Goal: Task Accomplishment & Management: Use online tool/utility

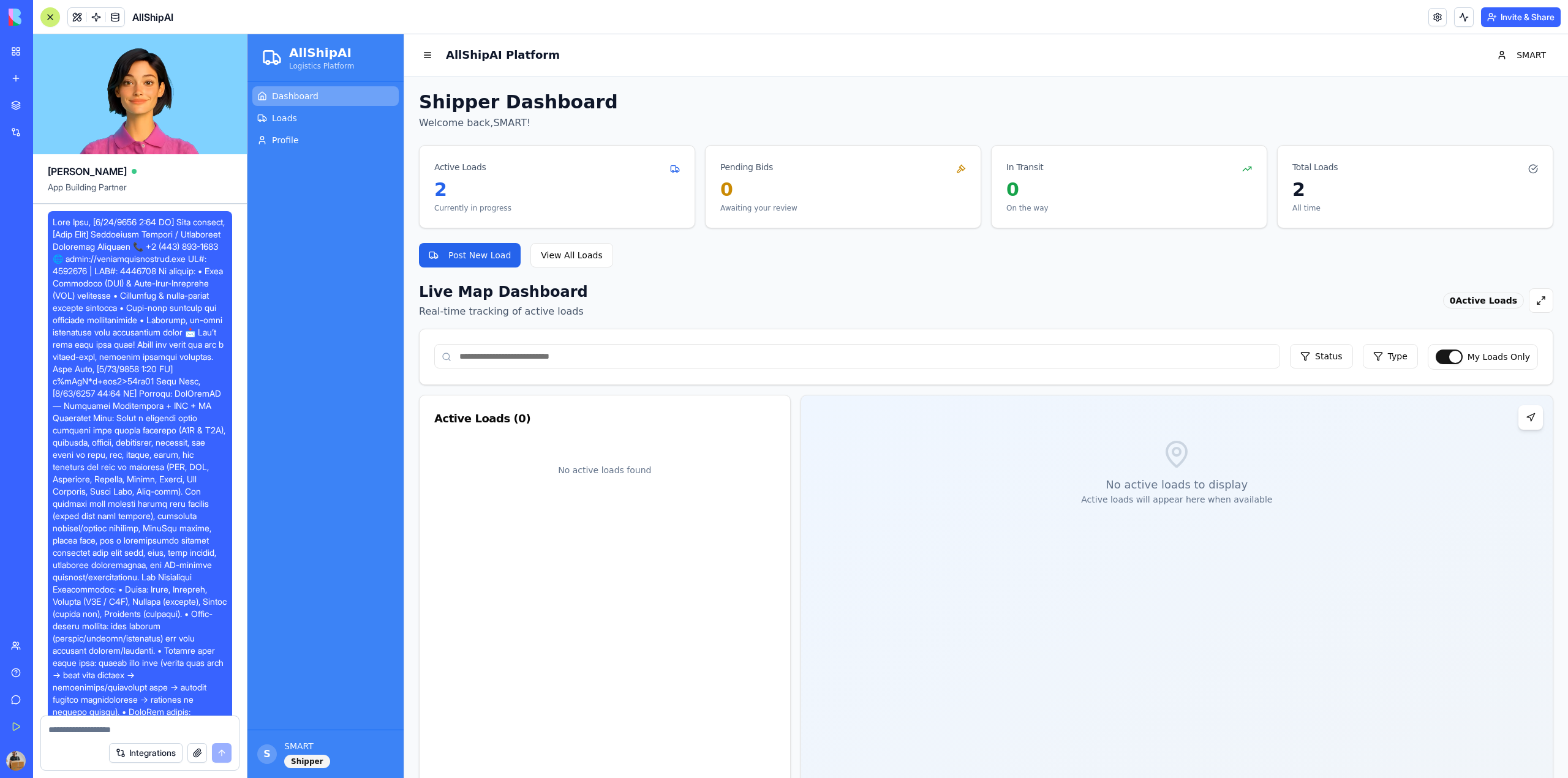
scroll to position [6075, 0]
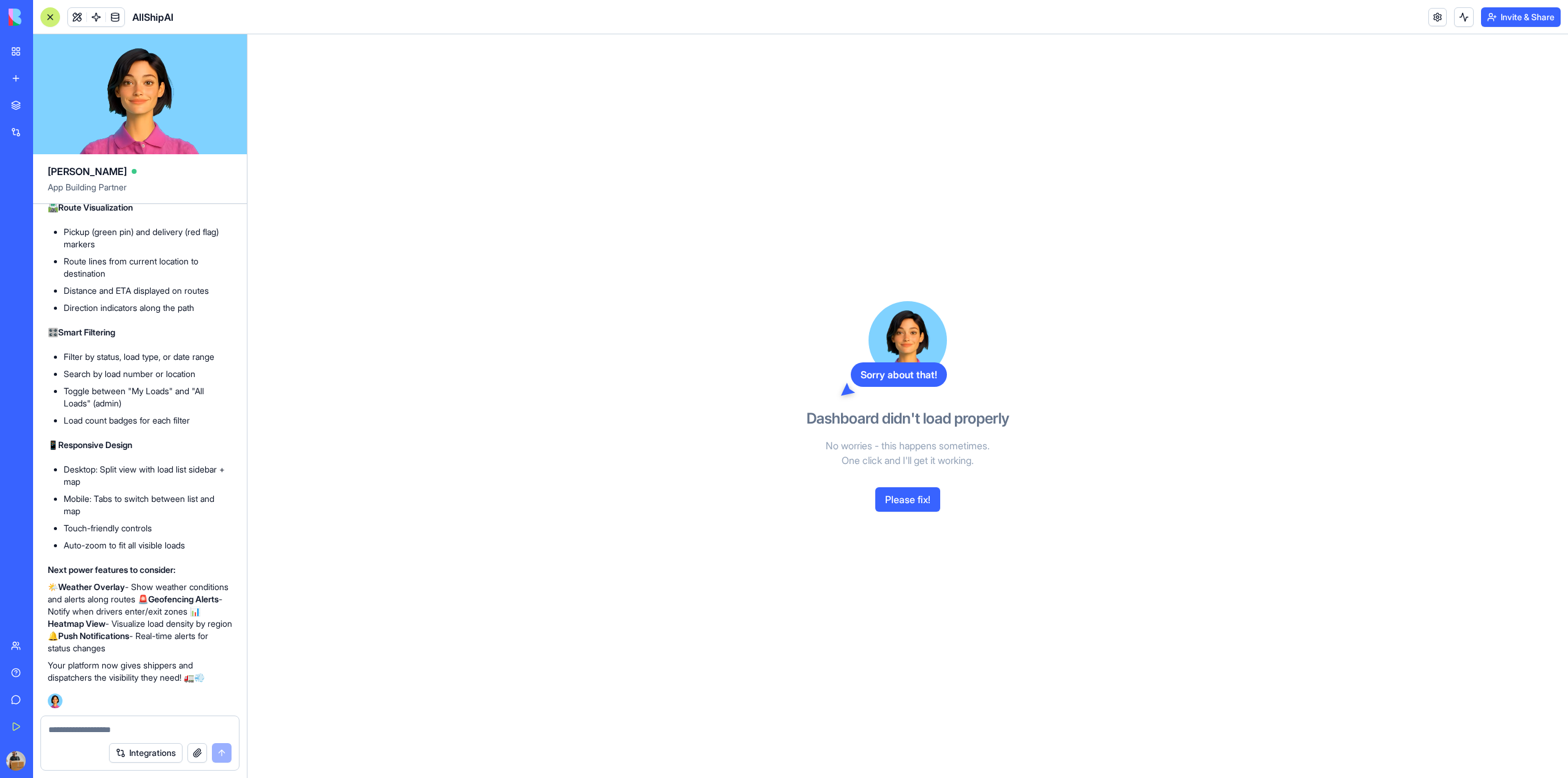
click at [898, 503] on button "Please fix!" at bounding box center [908, 499] width 65 height 25
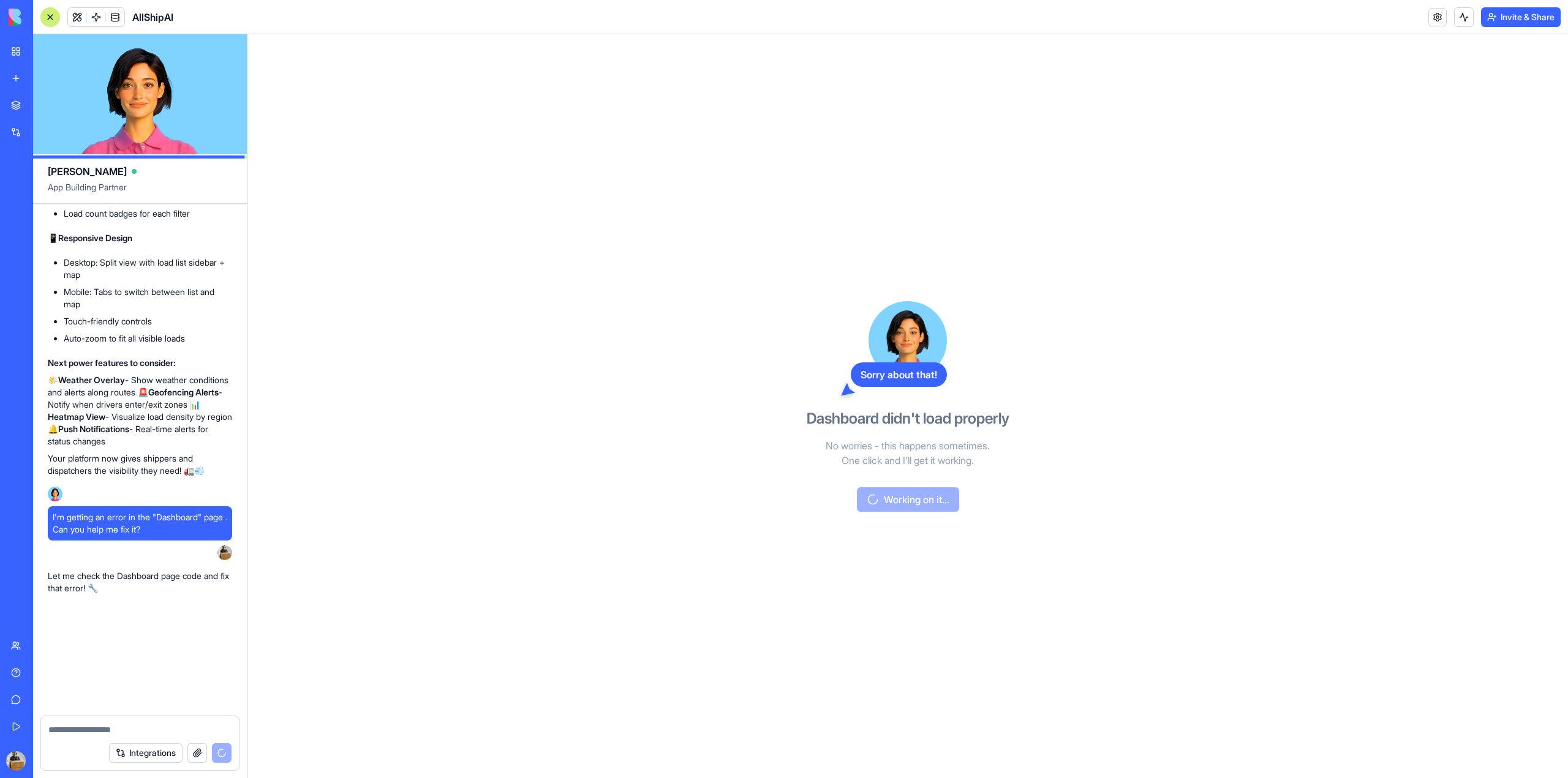
scroll to position [6282, 0]
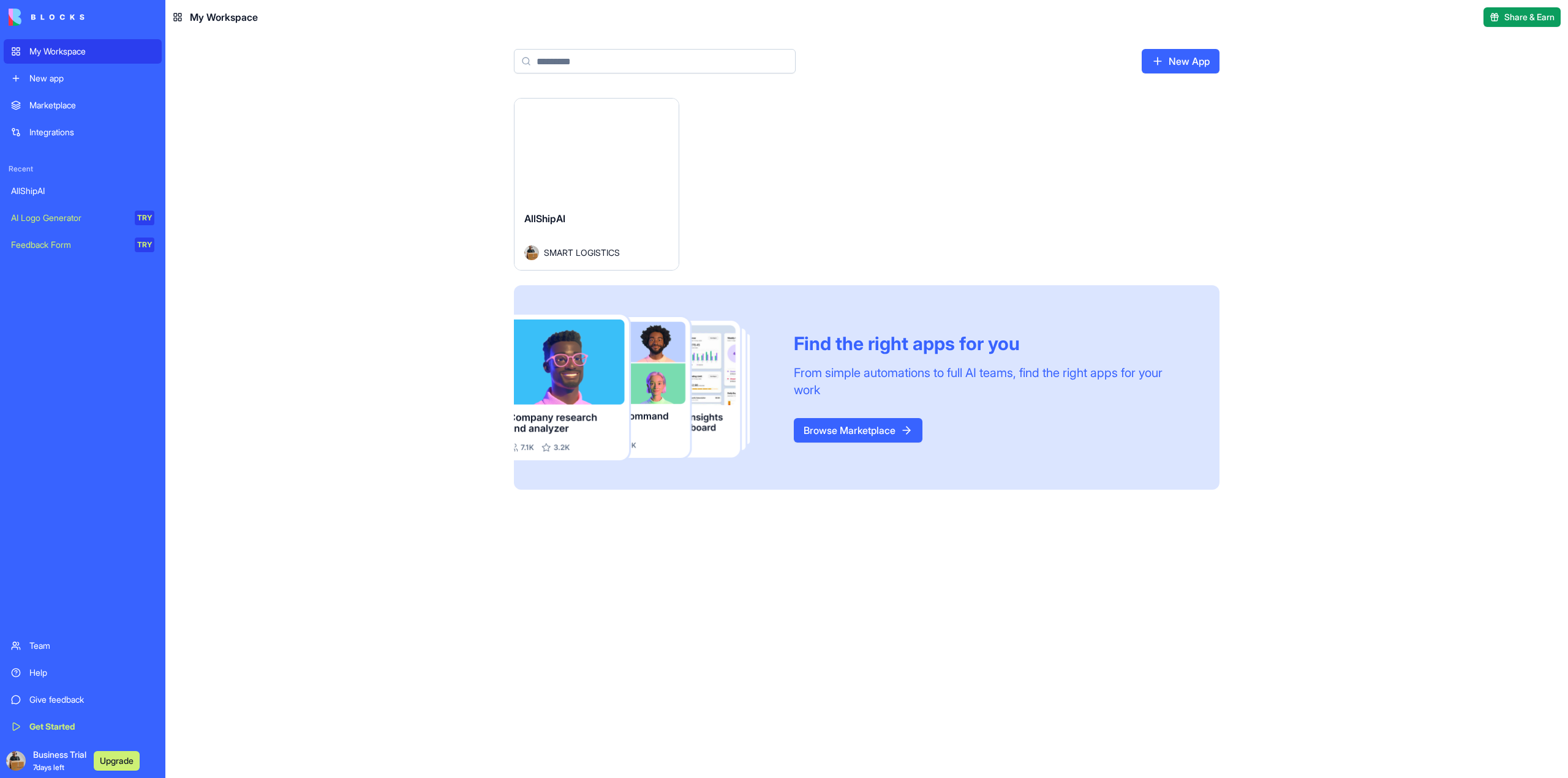
click at [1545, 18] on span "Share & Earn" at bounding box center [1530, 17] width 50 height 12
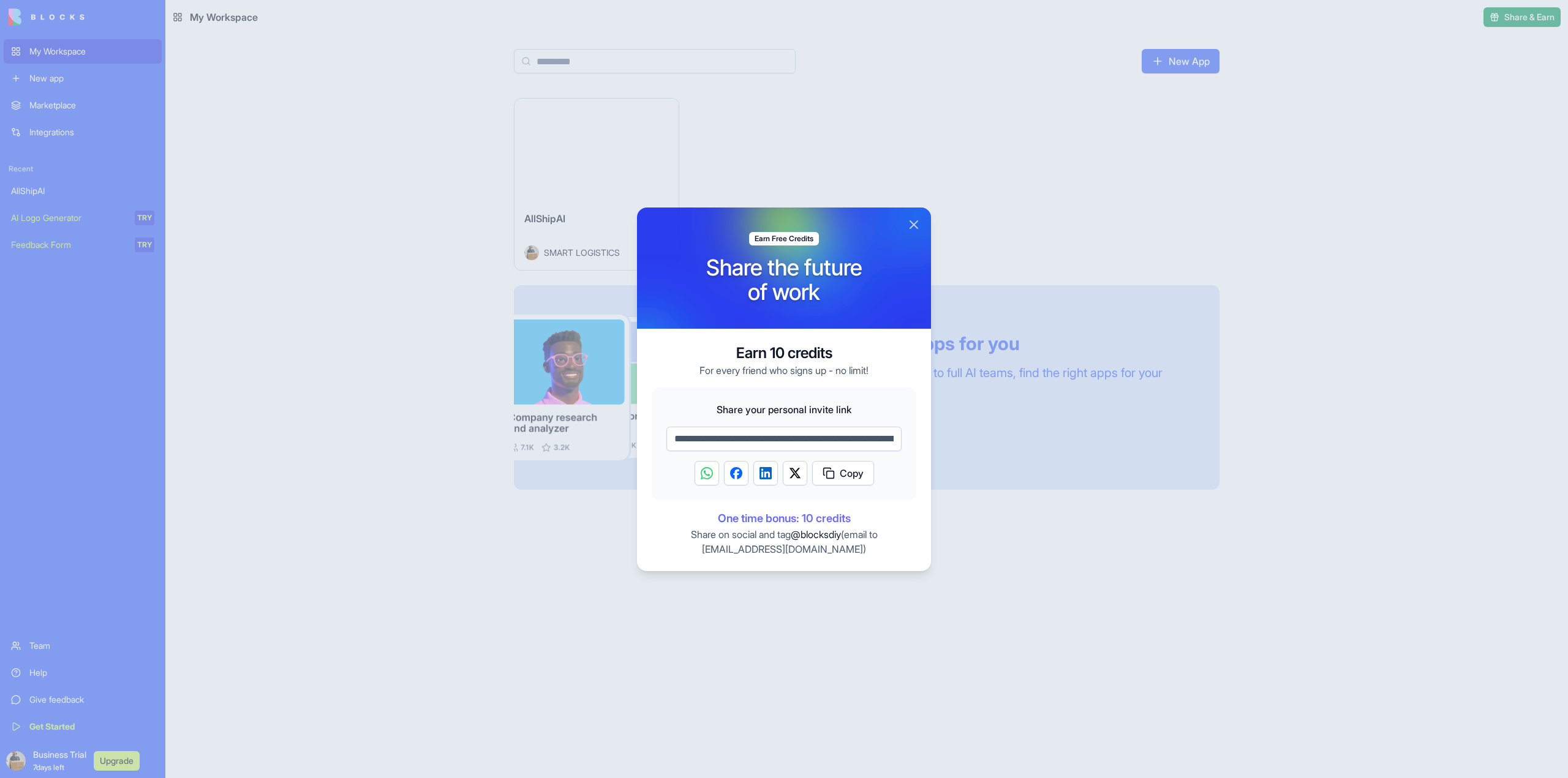
click at [913, 217] on button "Close" at bounding box center [914, 224] width 15 height 15
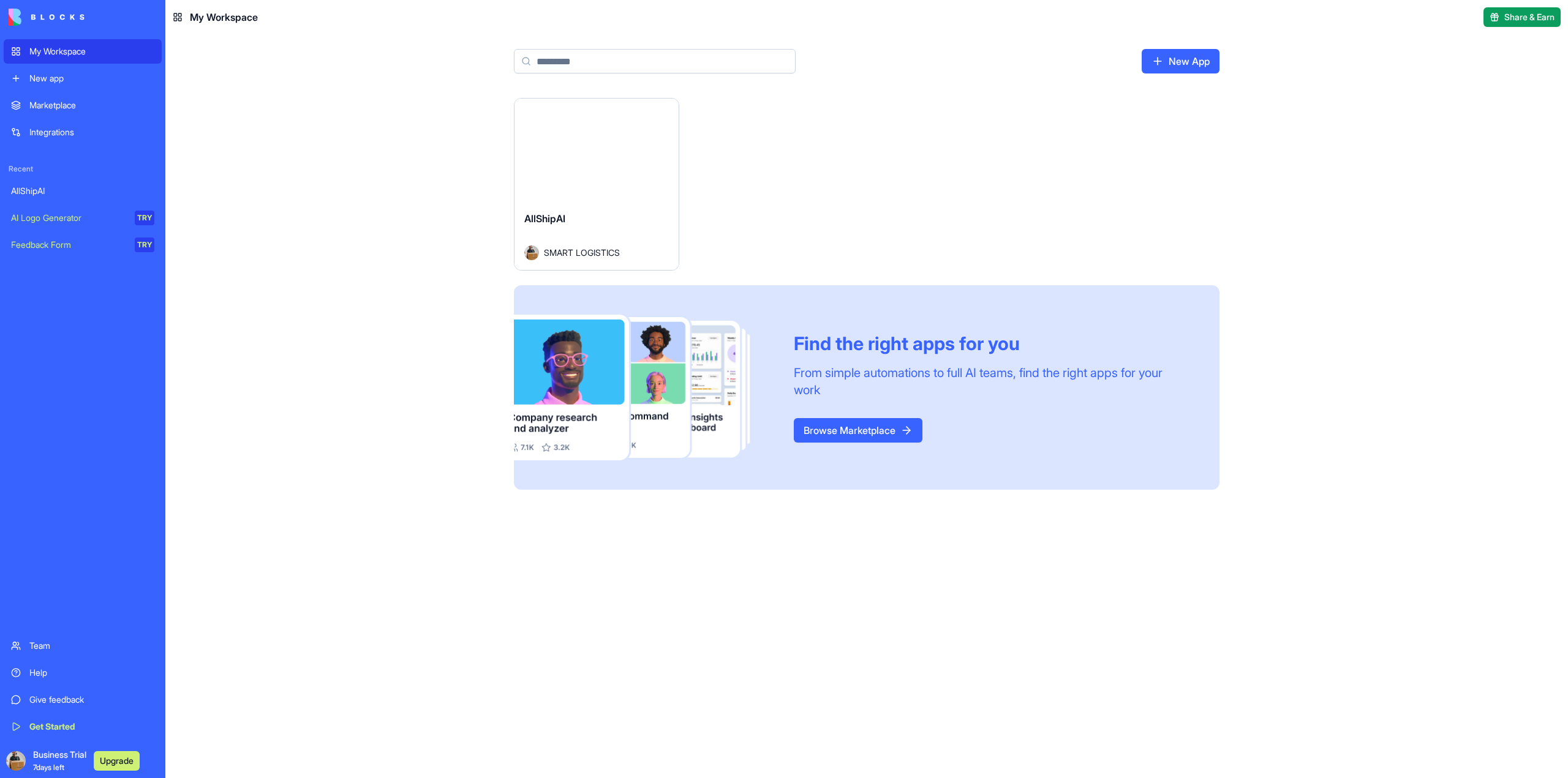
click at [565, 221] on span "AllShipAI" at bounding box center [545, 218] width 41 height 12
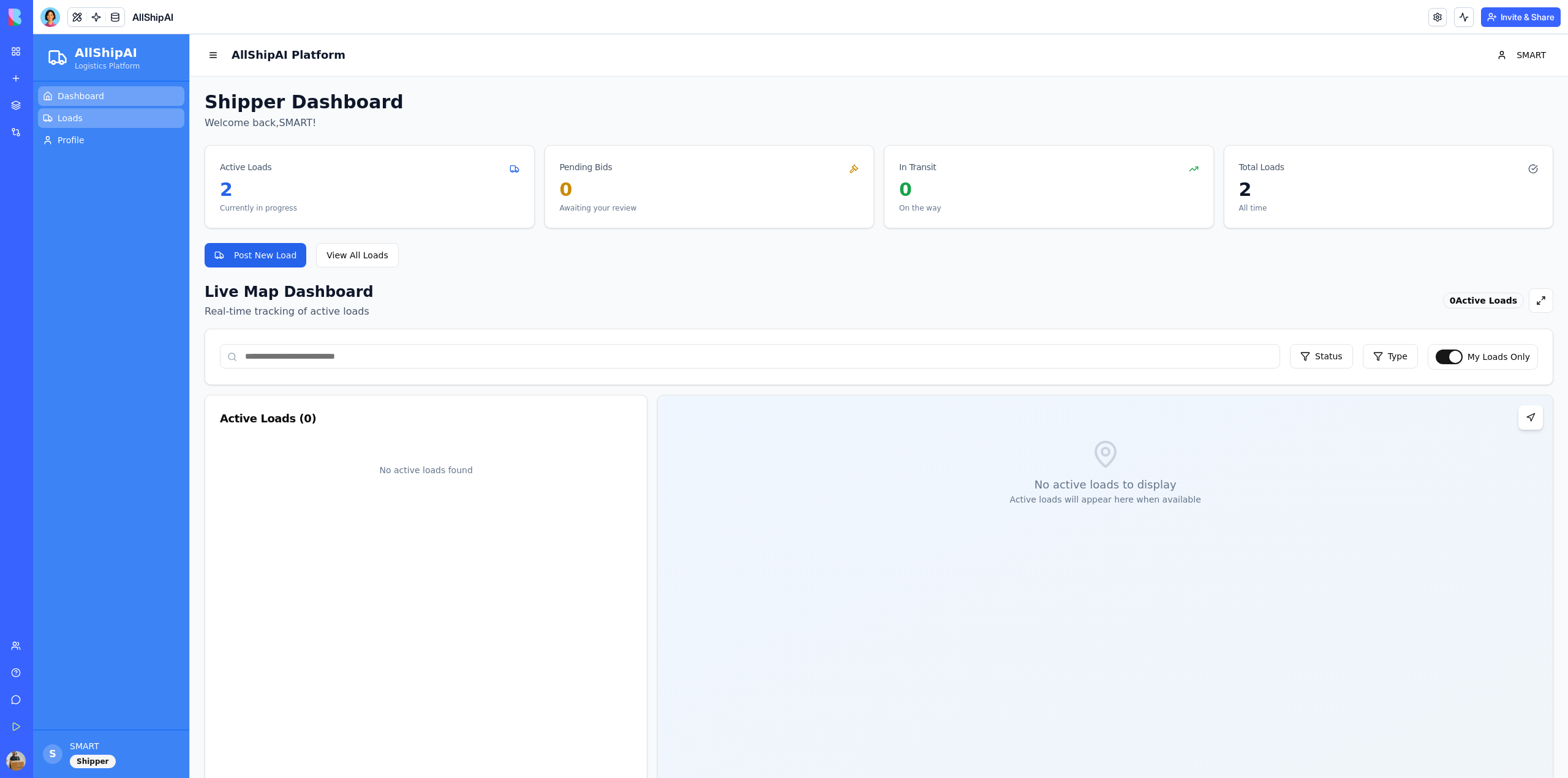
click at [63, 124] on span "Loads" at bounding box center [69, 118] width 25 height 12
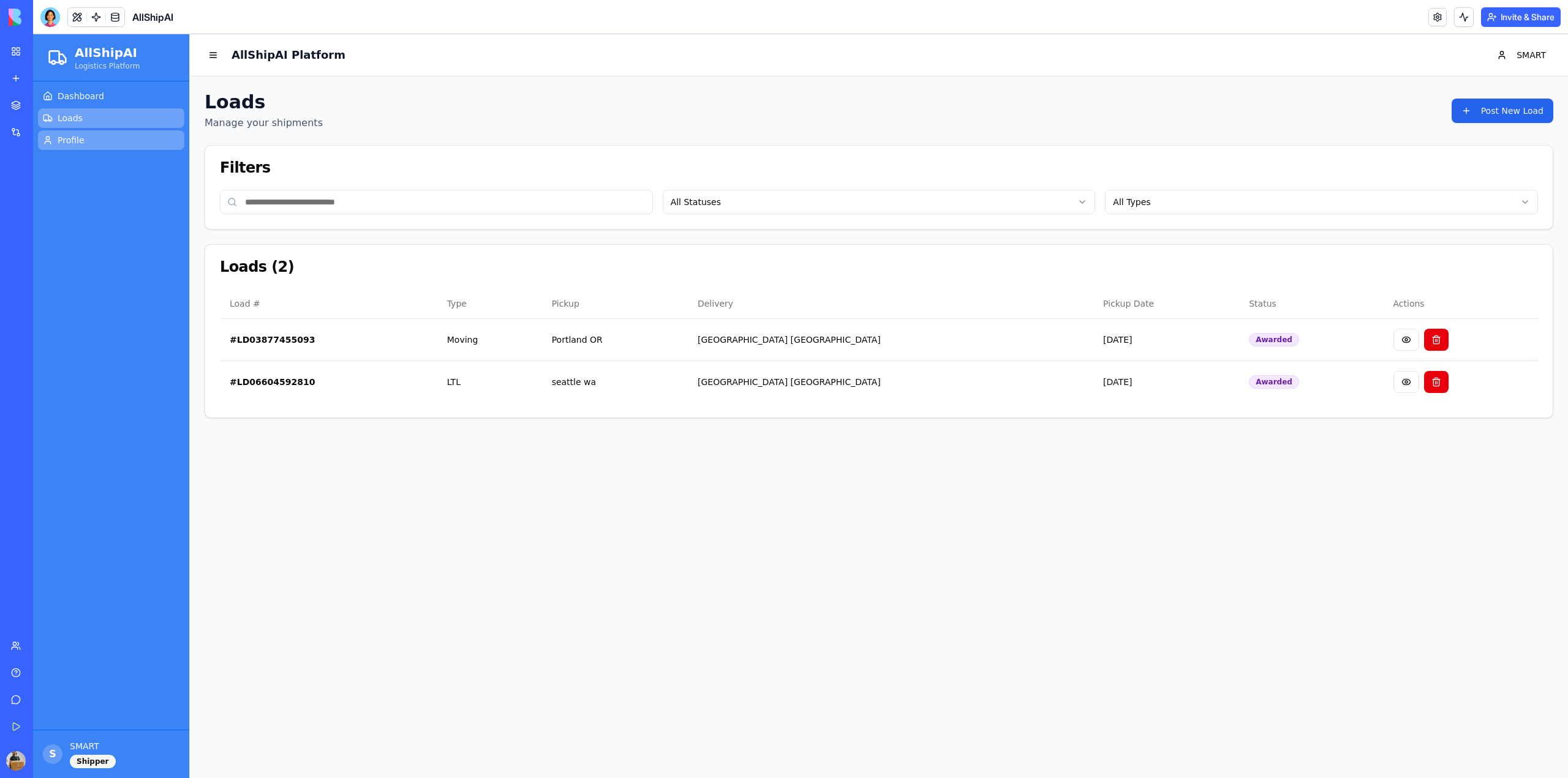
click at [67, 144] on span "Profile" at bounding box center [71, 140] width 27 height 12
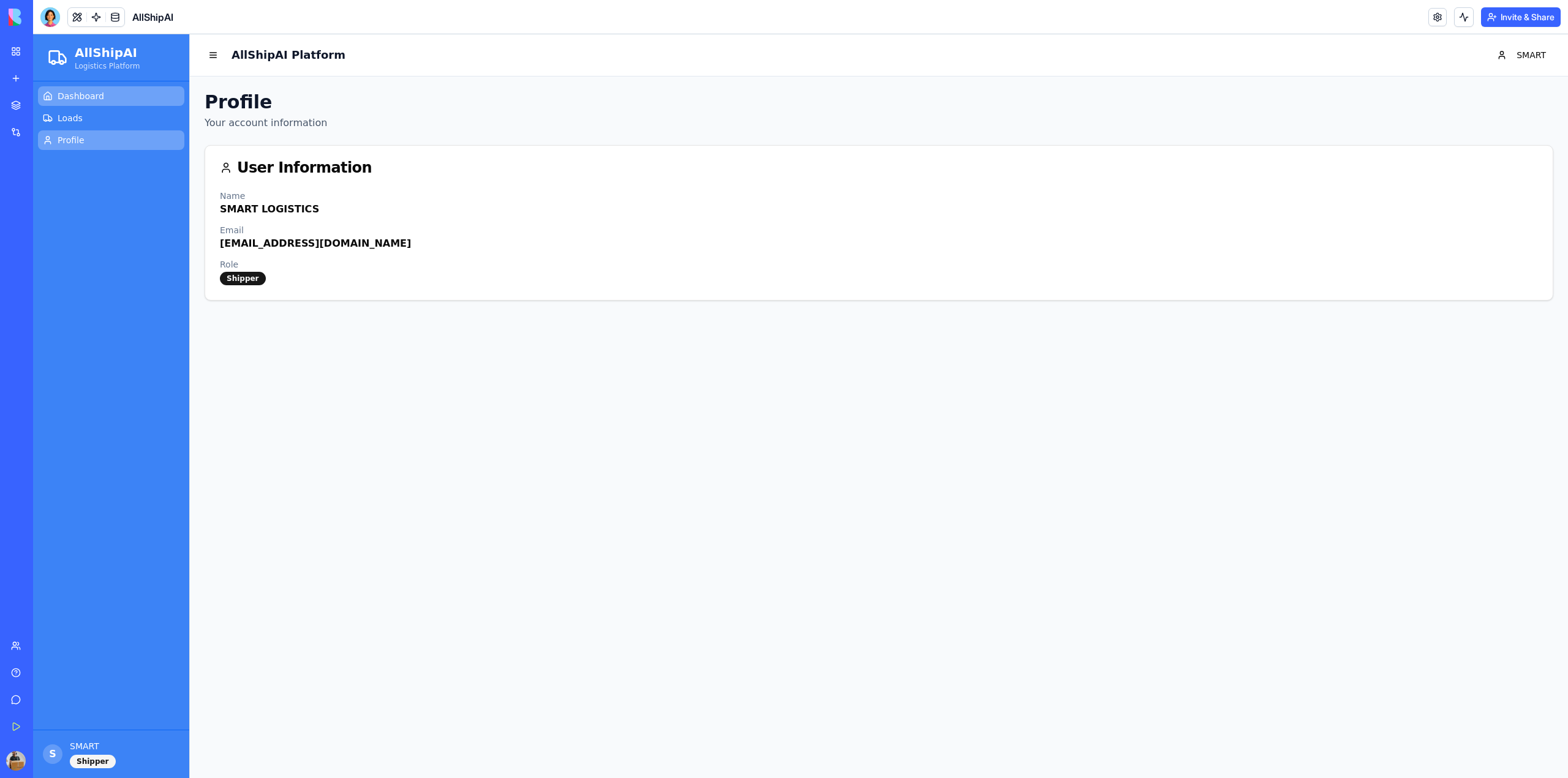
click at [74, 103] on link "Dashboard" at bounding box center [110, 96] width 146 height 20
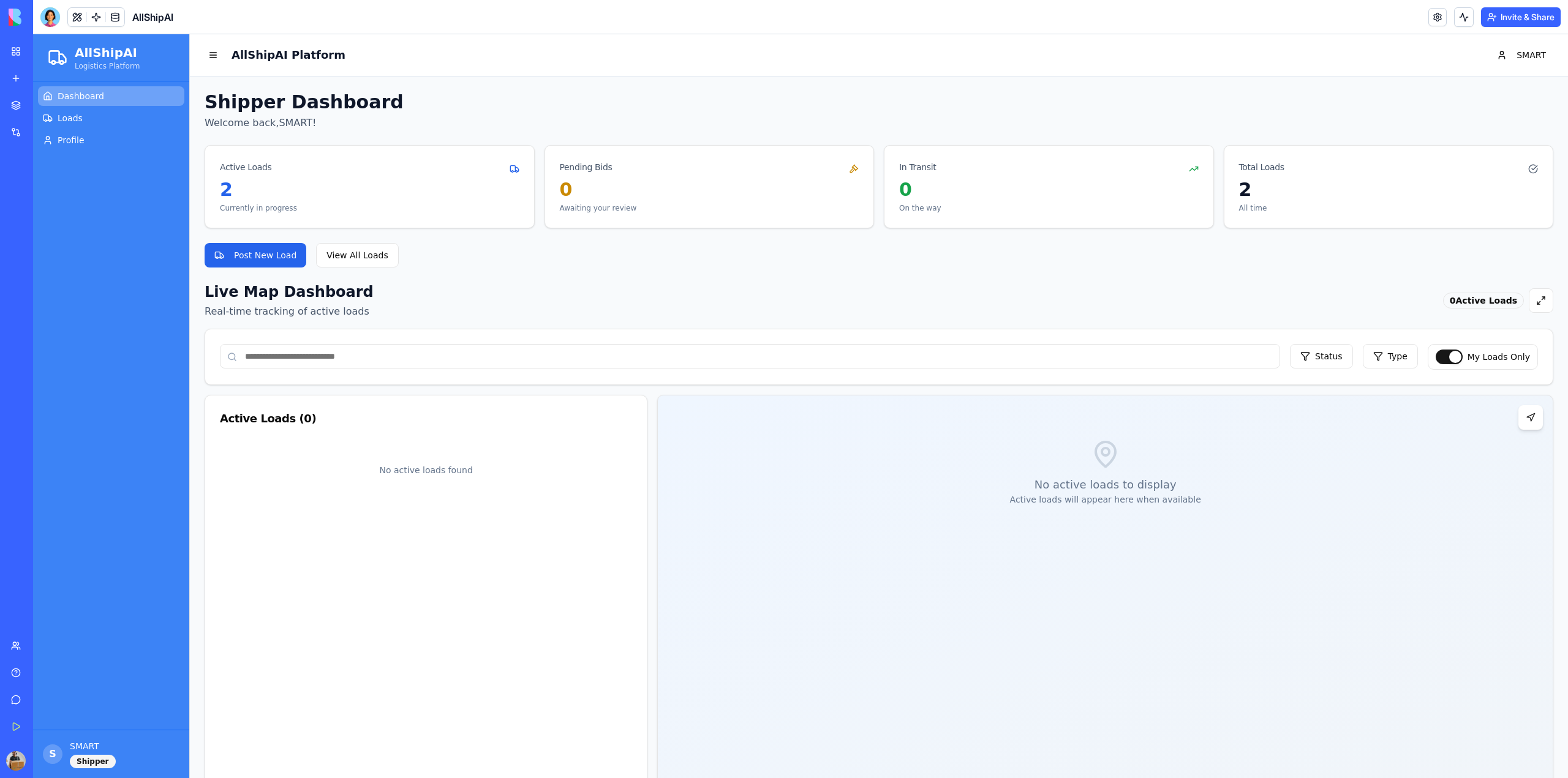
click at [17, 106] on link "Marketplace" at bounding box center [27, 105] width 49 height 25
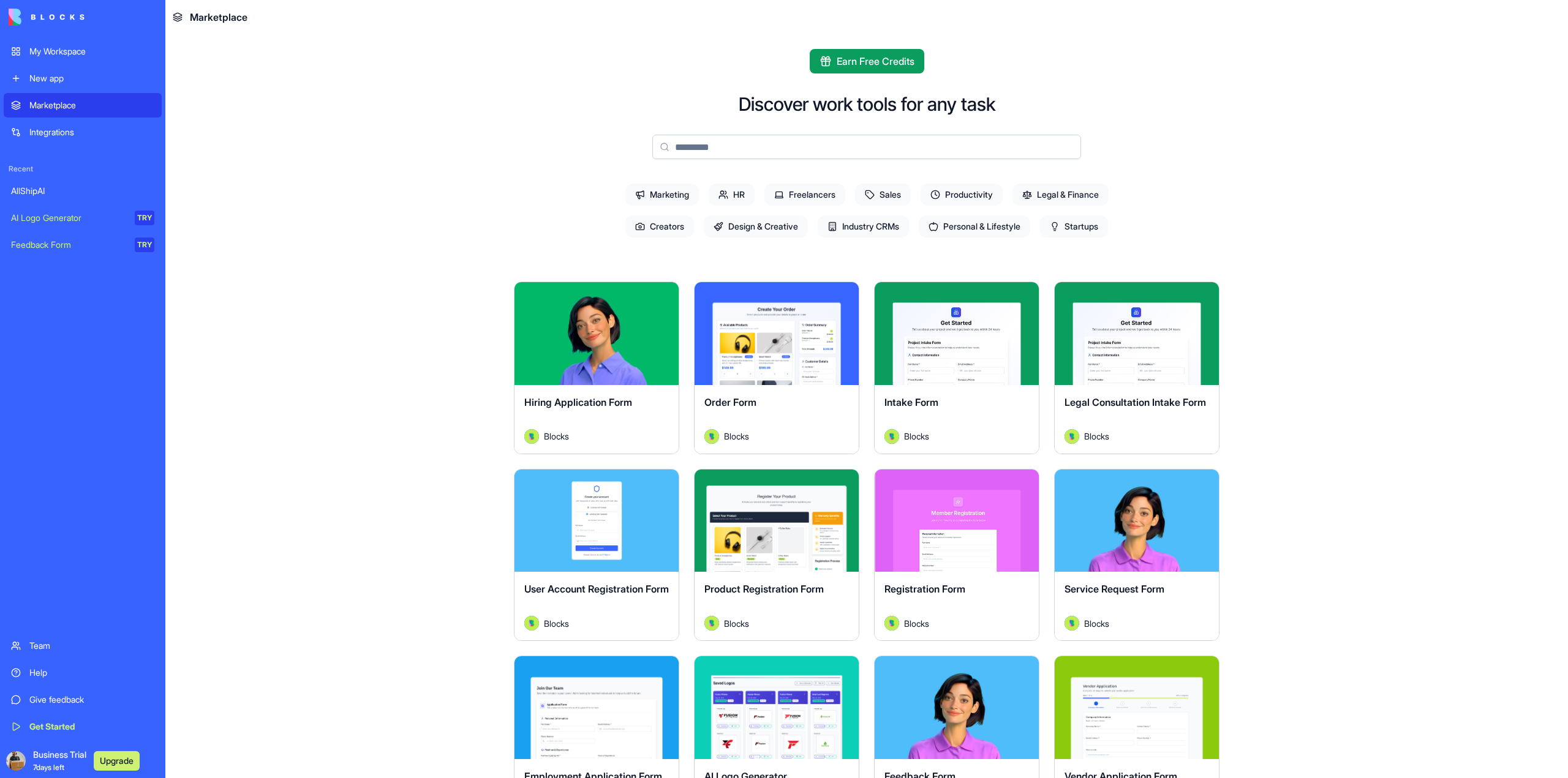
click at [874, 229] on span "Industry CRMs" at bounding box center [863, 227] width 92 height 22
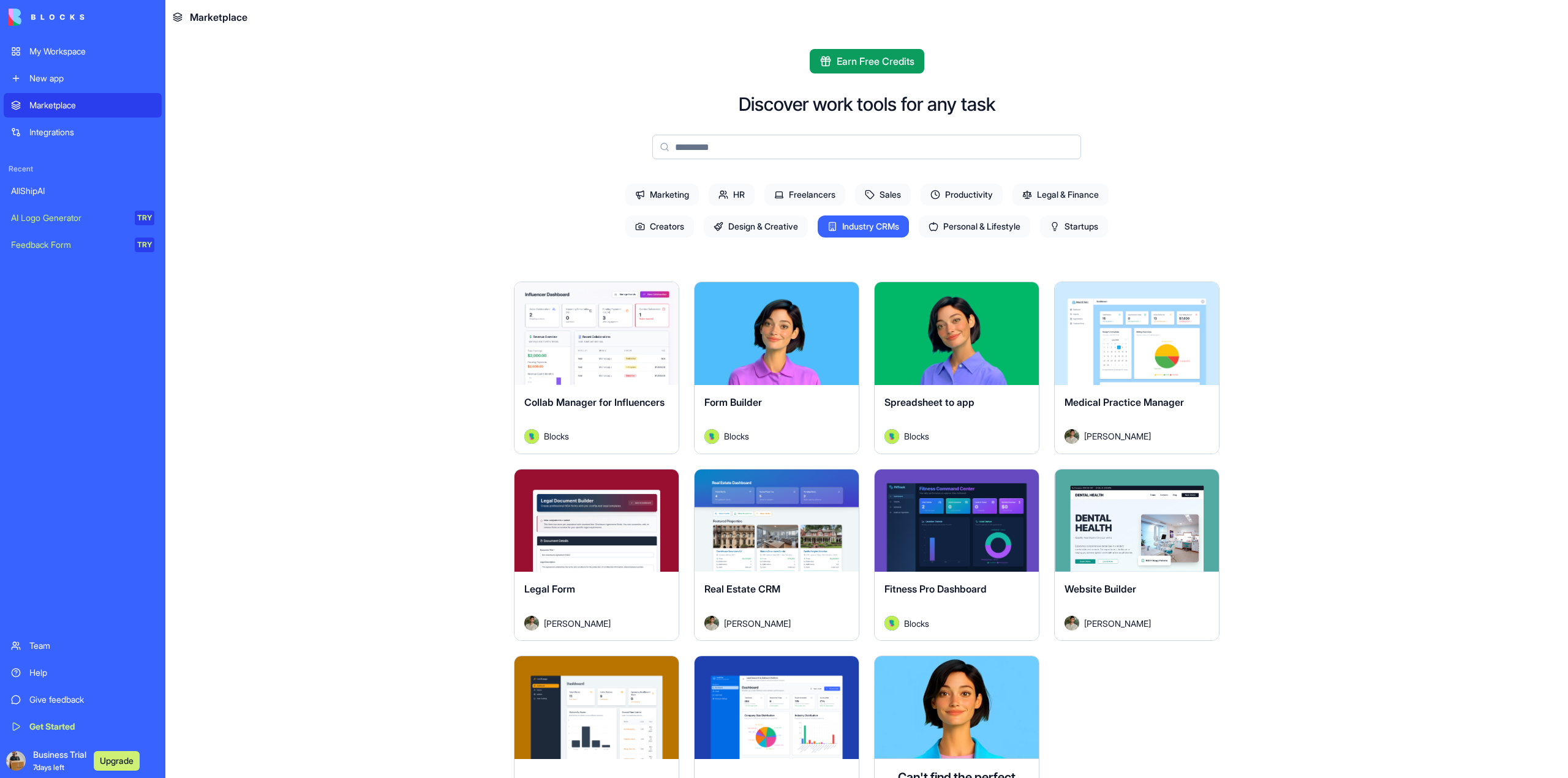
click at [1098, 227] on span "Startups" at bounding box center [1074, 227] width 68 height 22
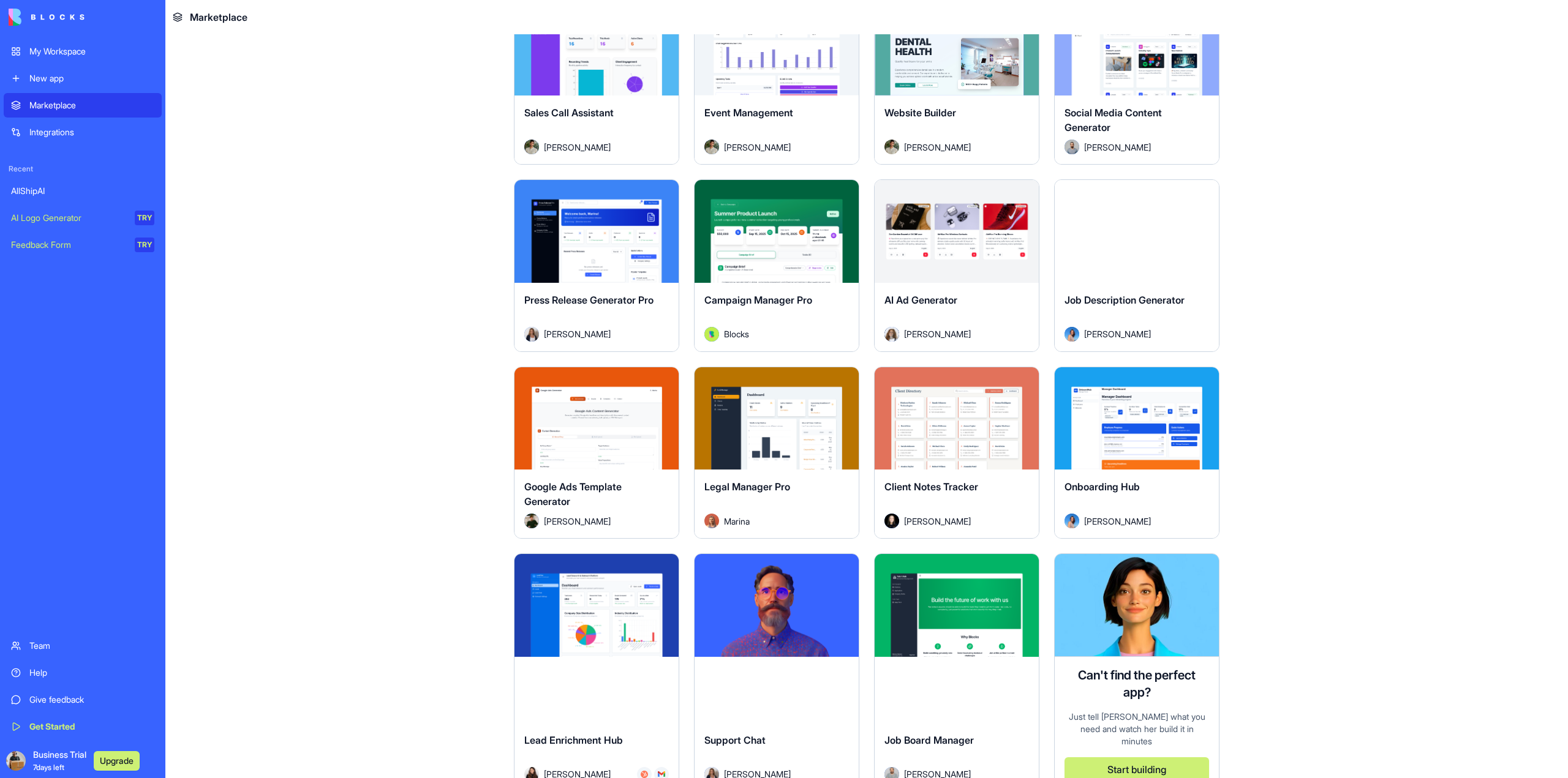
scroll to position [1510, 0]
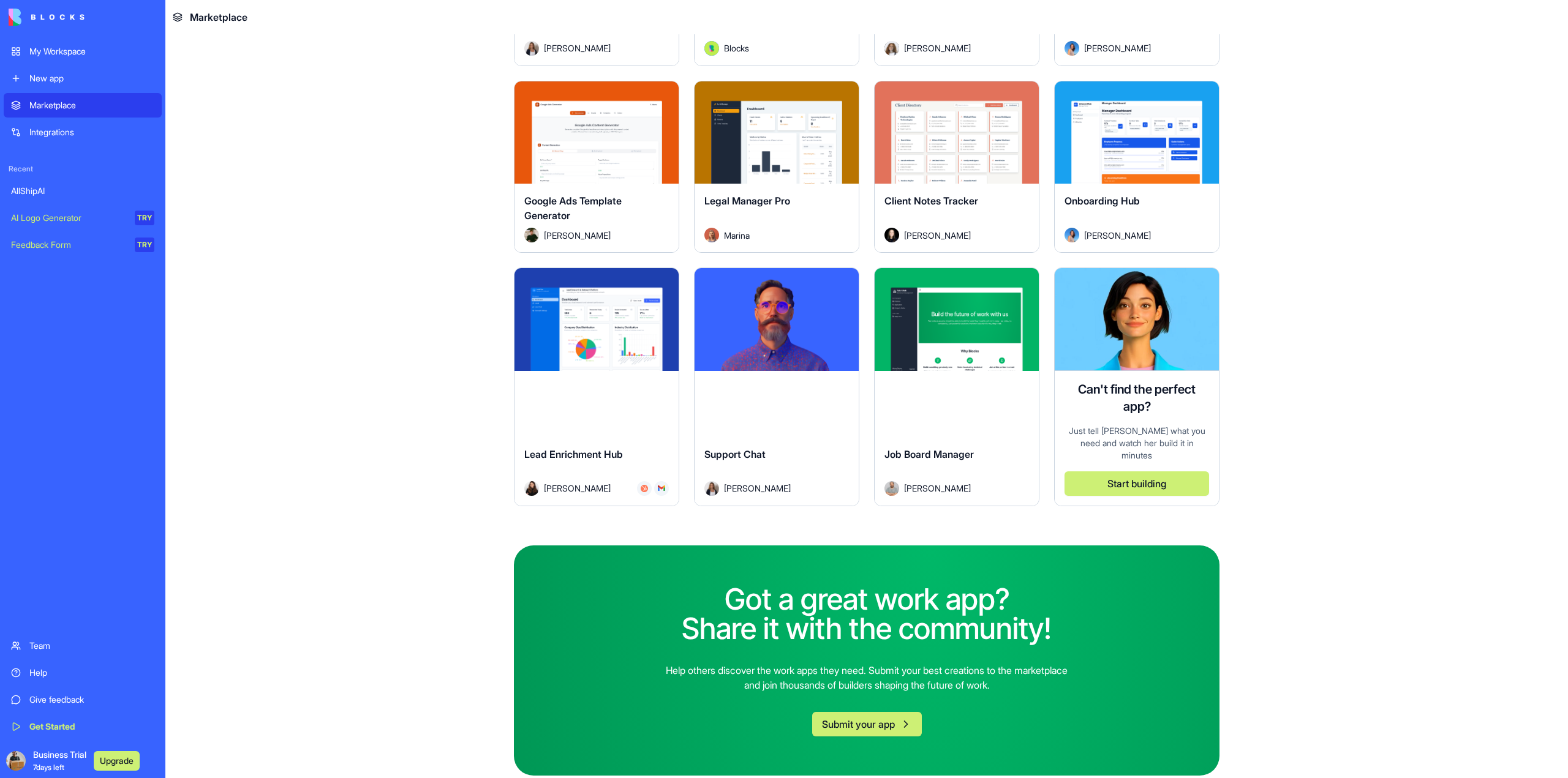
click at [1179, 183] on div "Explore" at bounding box center [1137, 133] width 164 height 103
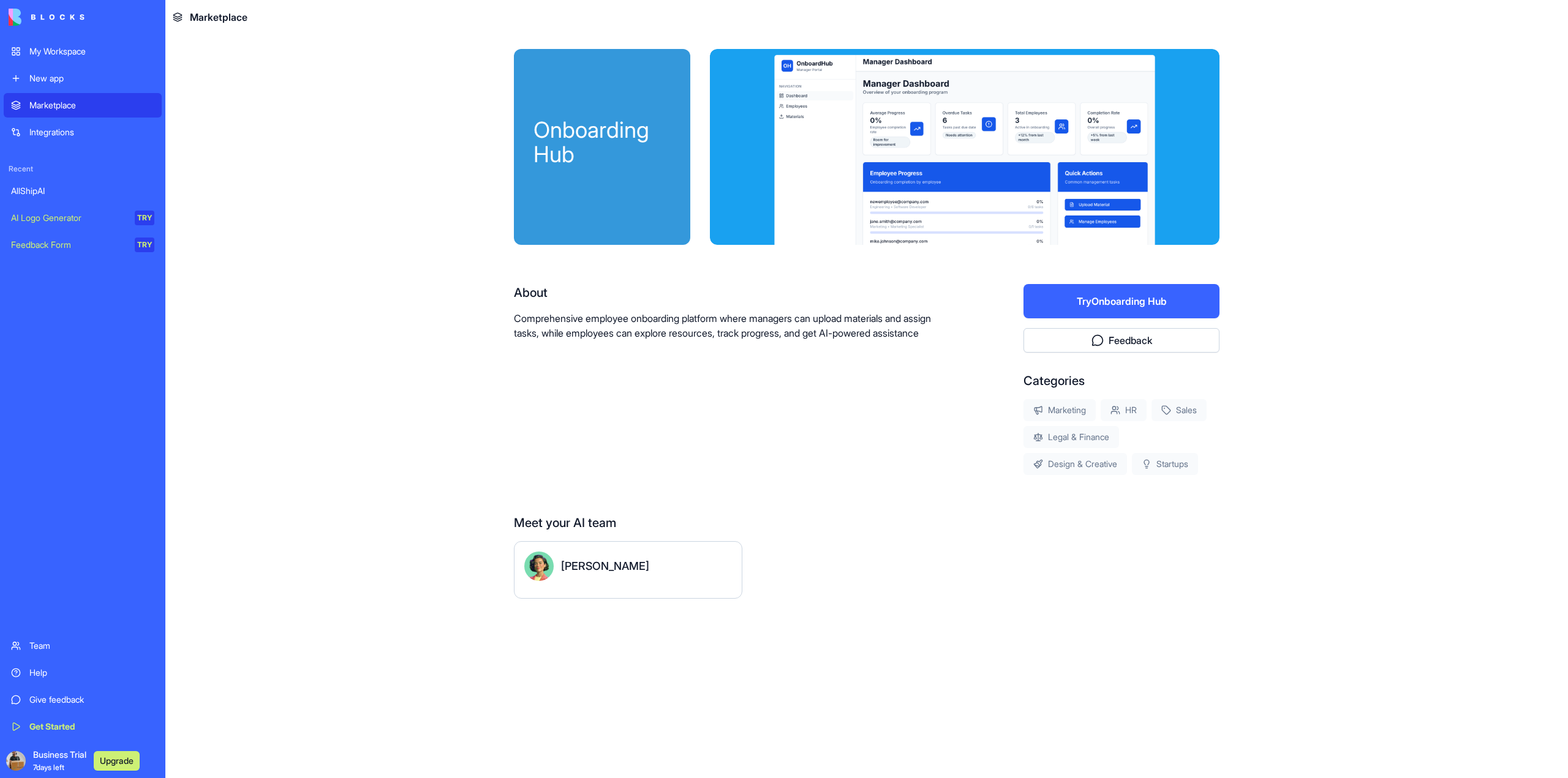
click at [40, 50] on div "My Workspace" at bounding box center [92, 51] width 125 height 12
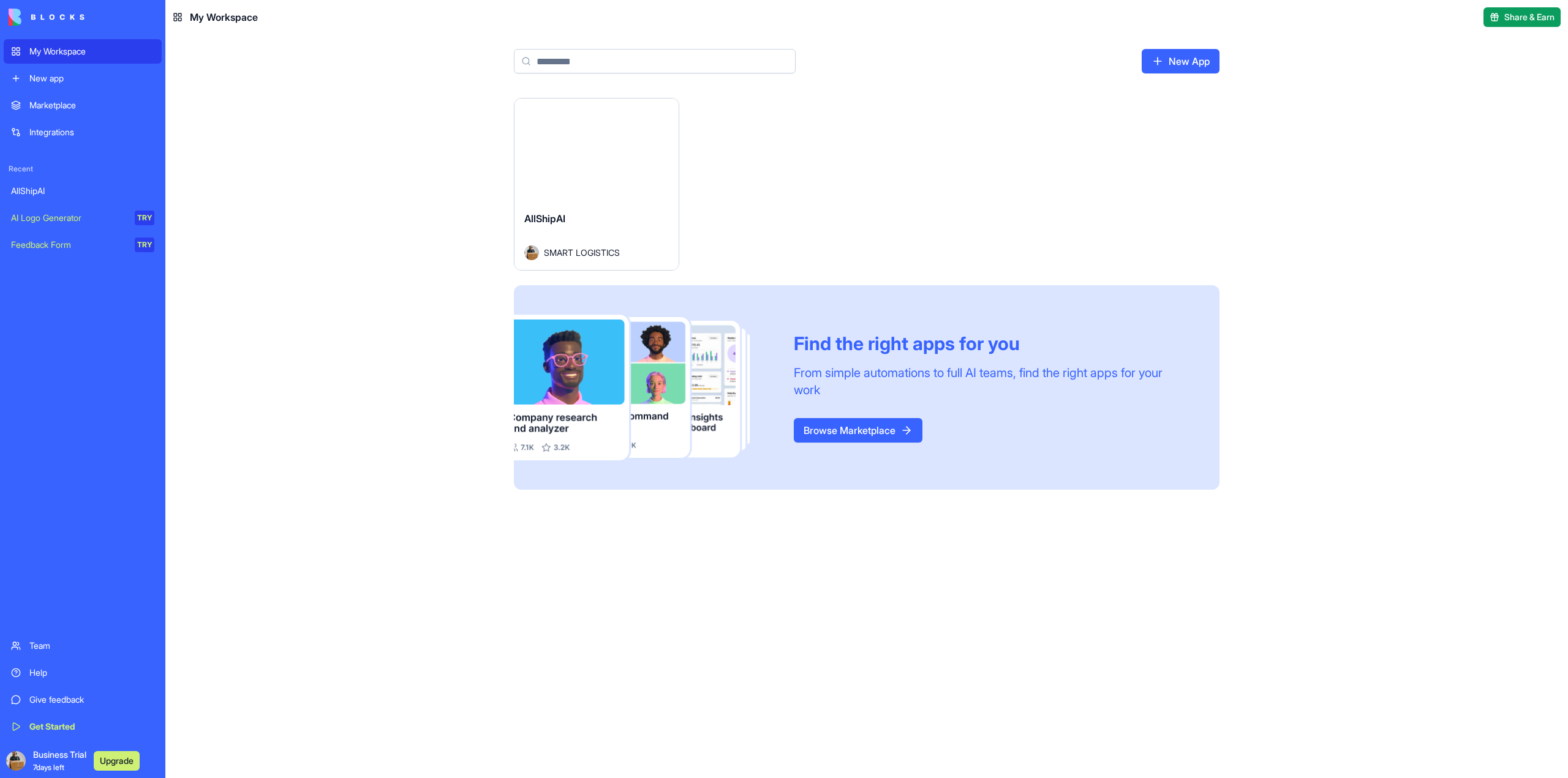
click at [599, 202] on div "AllShipAI SMART LOGISTICS" at bounding box center [596, 236] width 164 height 68
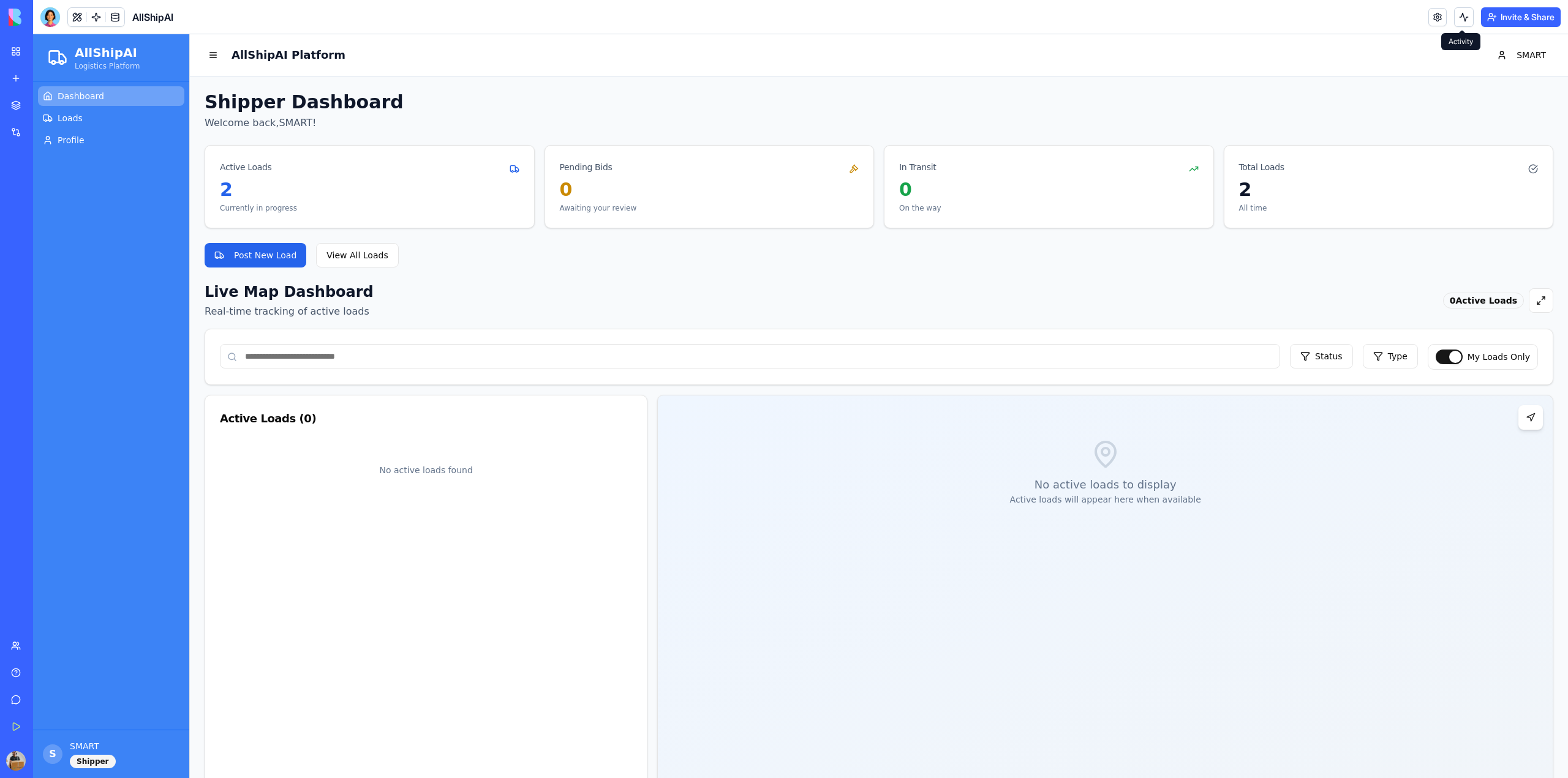
click at [1464, 17] on button at bounding box center [1464, 17] width 20 height 20
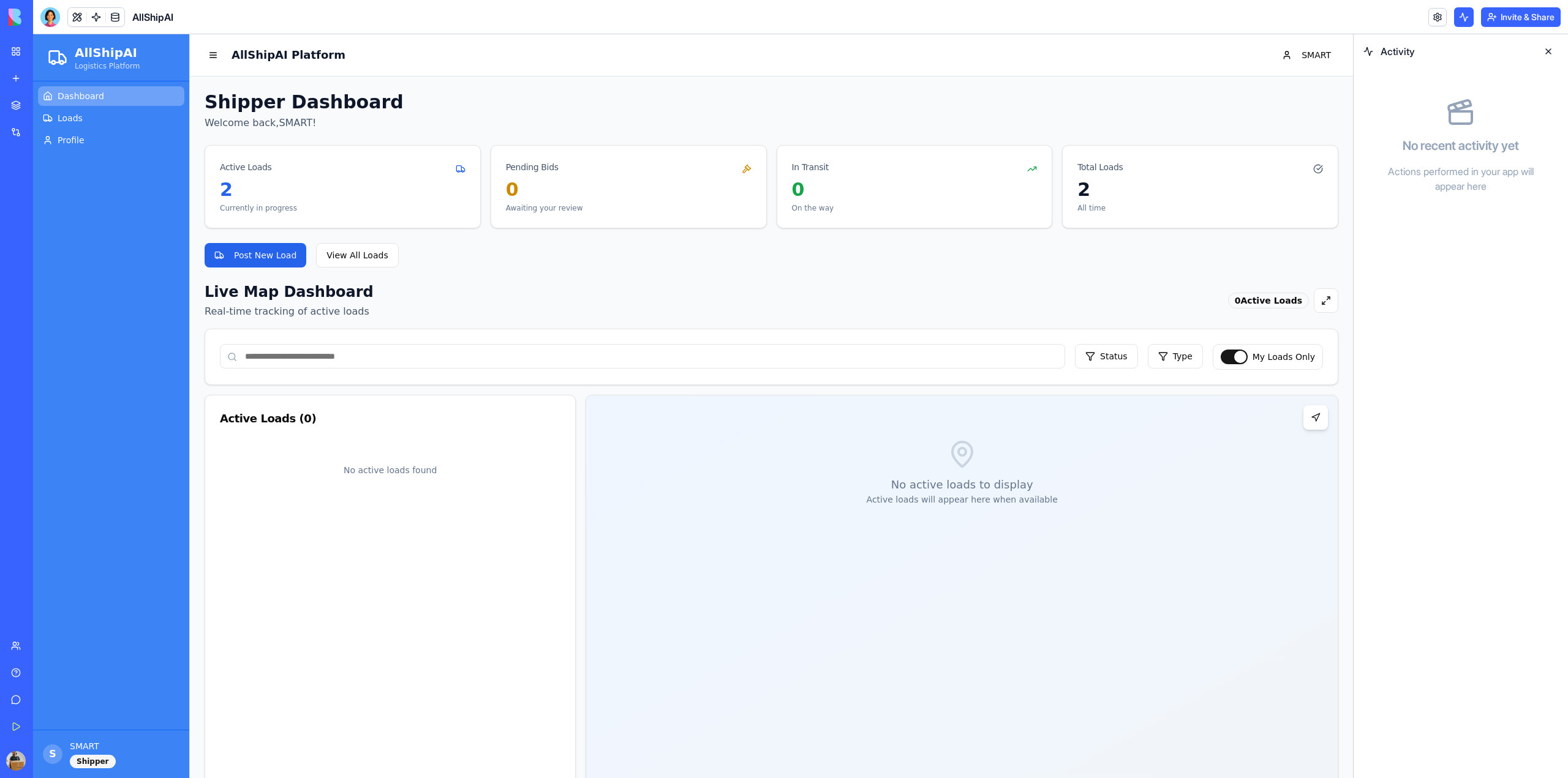
click at [1464, 17] on button at bounding box center [1464, 17] width 20 height 20
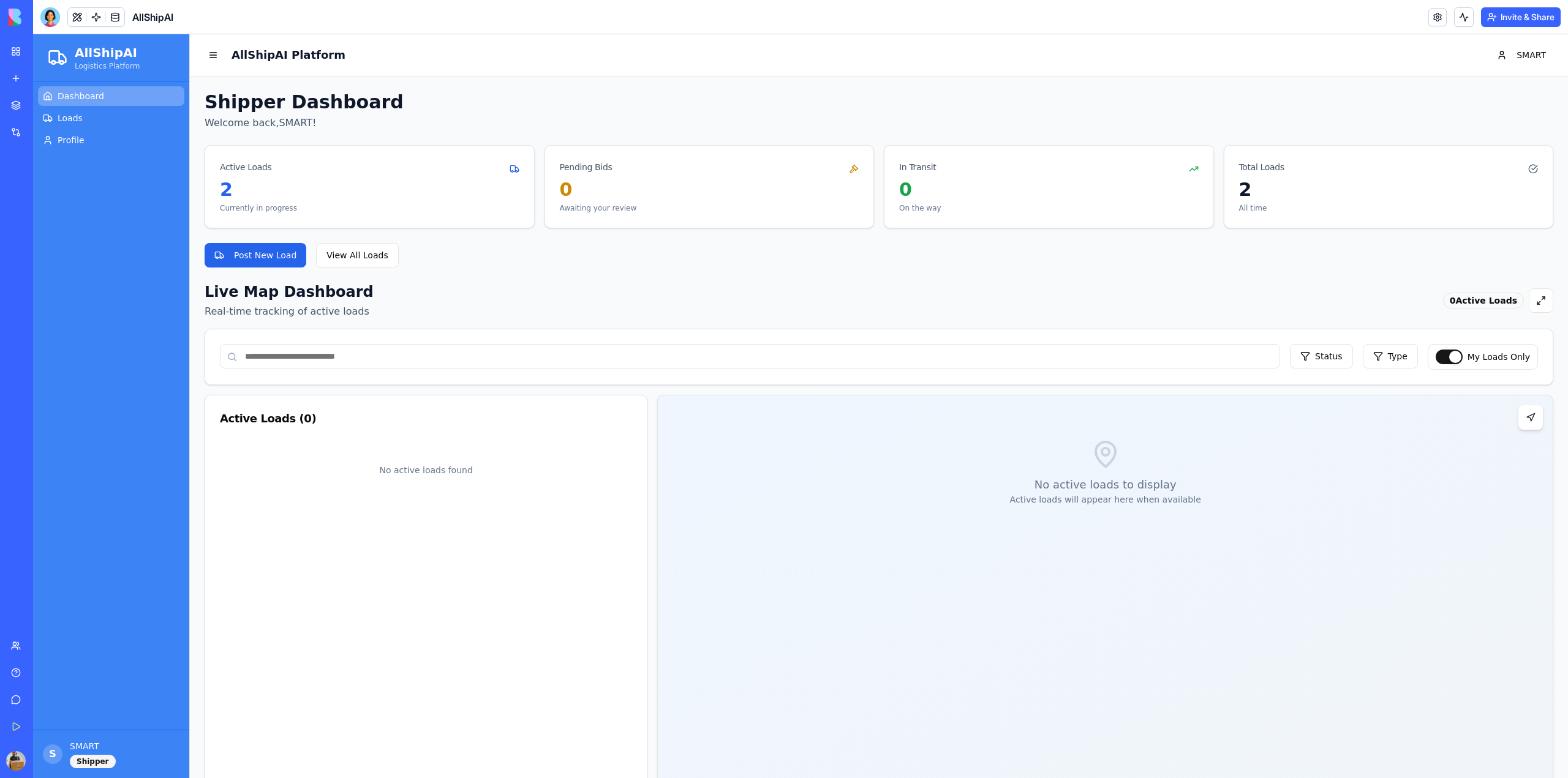
click at [1485, 18] on button "Invite & Share" at bounding box center [1520, 17] width 80 height 20
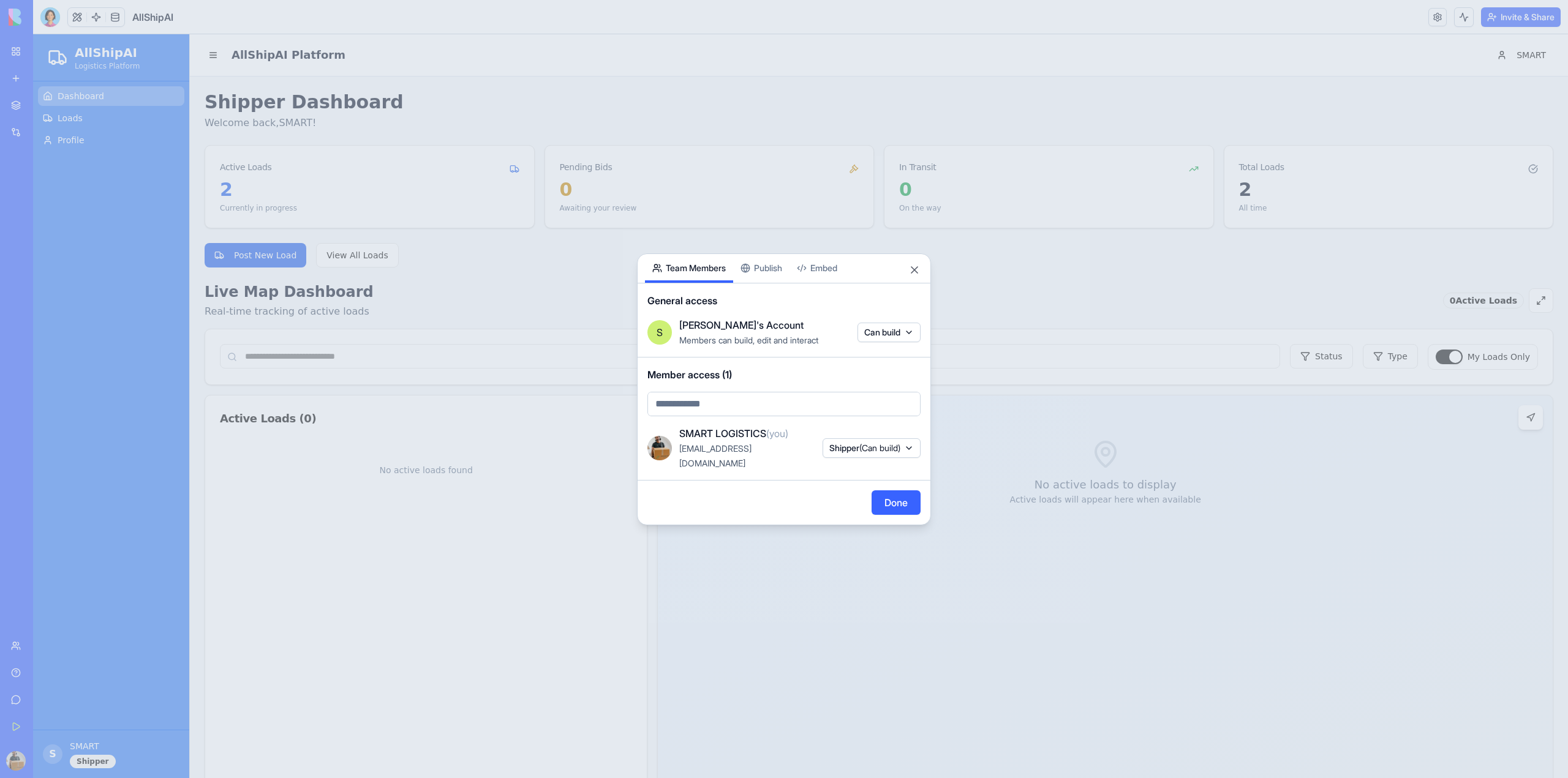
click at [844, 279] on button "Embed" at bounding box center [817, 268] width 55 height 29
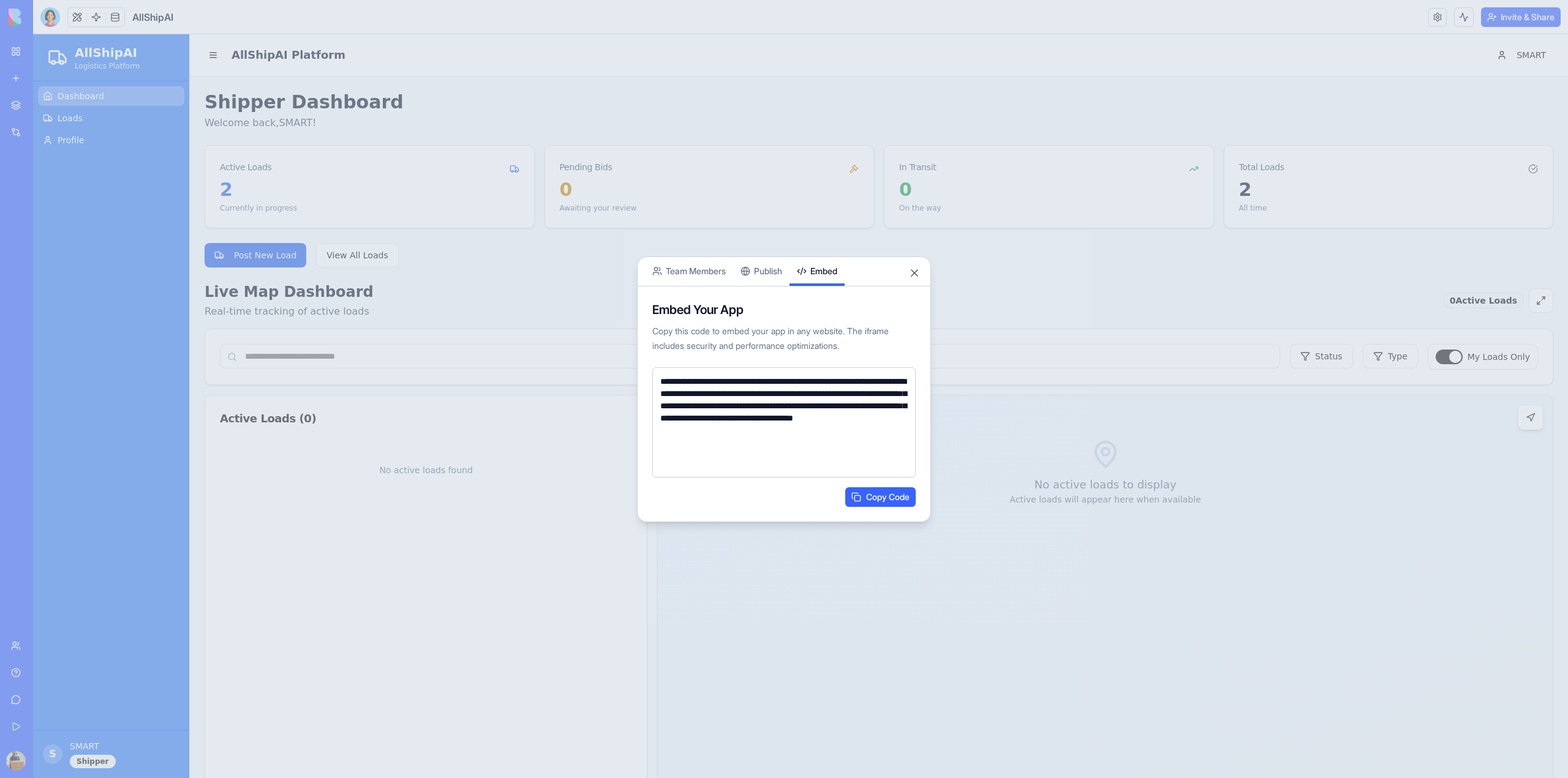
click at [771, 273] on button "Publish" at bounding box center [761, 272] width 56 height 29
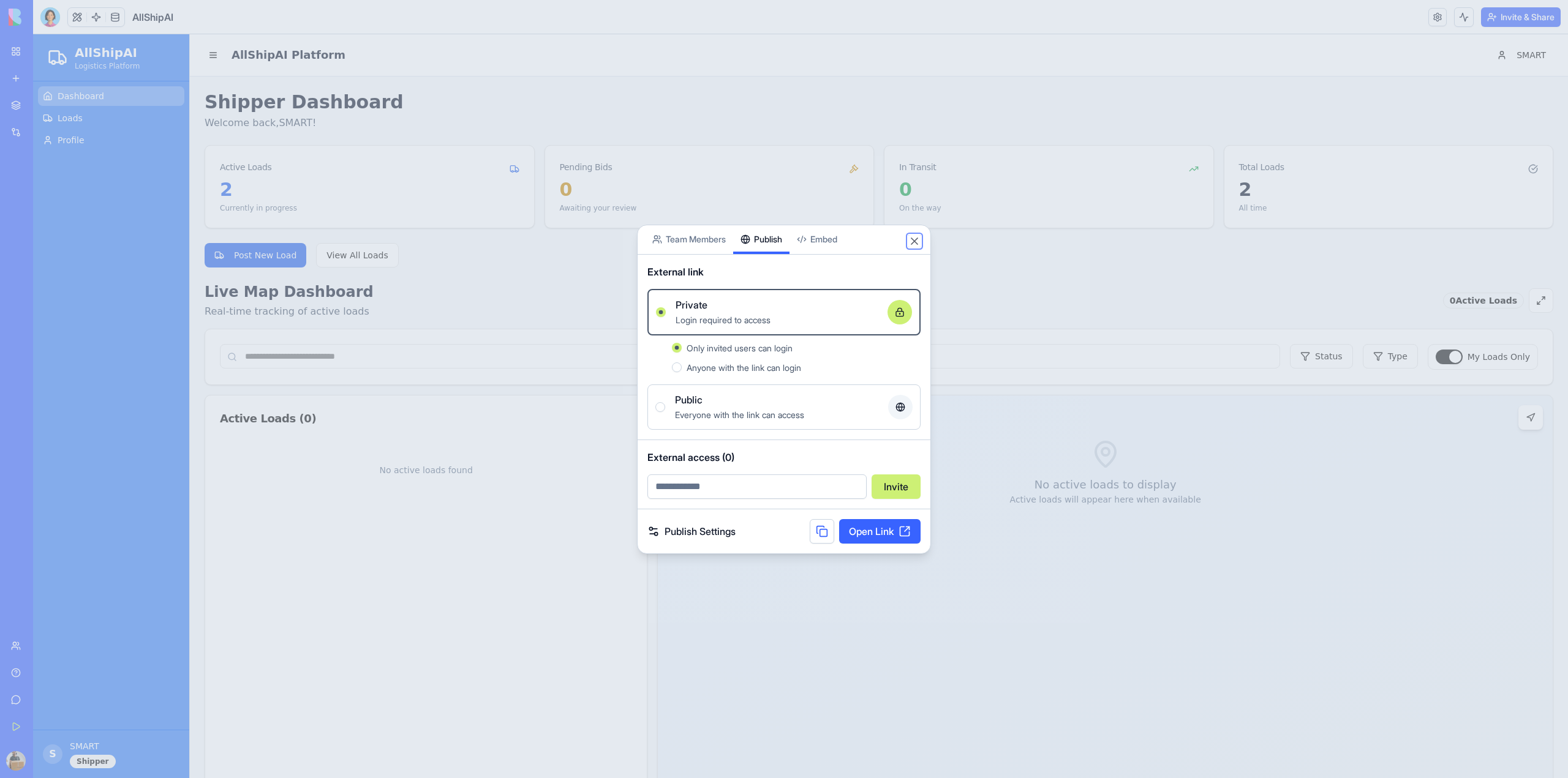
click at [914, 245] on button "Close" at bounding box center [914, 241] width 12 height 12
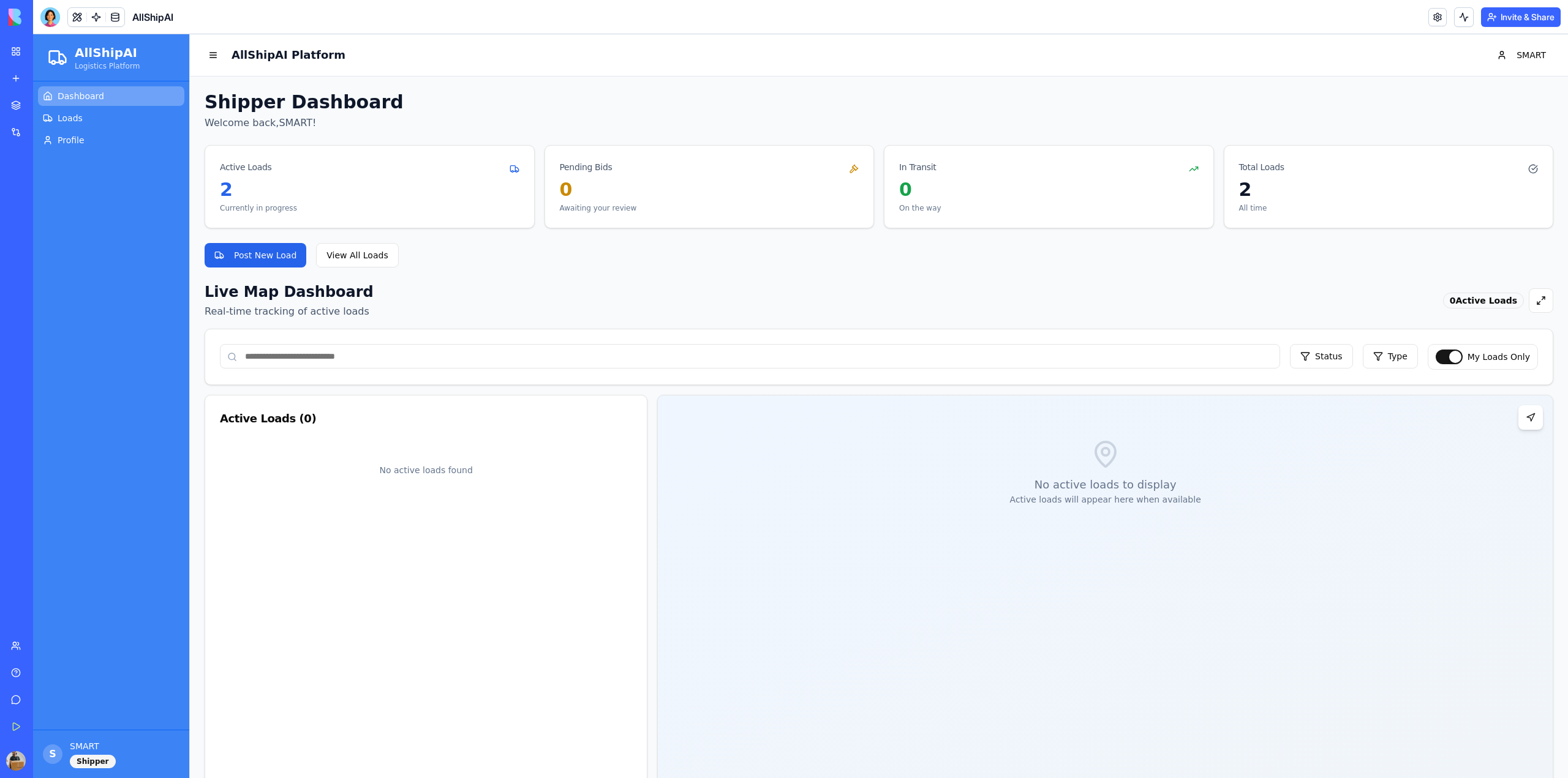
drag, startPoint x: 1448, startPoint y: 18, endPoint x: 1438, endPoint y: 18, distance: 10.0
click at [1446, 18] on div "Invite & Share" at bounding box center [1494, 17] width 133 height 20
click at [1438, 18] on link at bounding box center [1437, 16] width 18 height 18
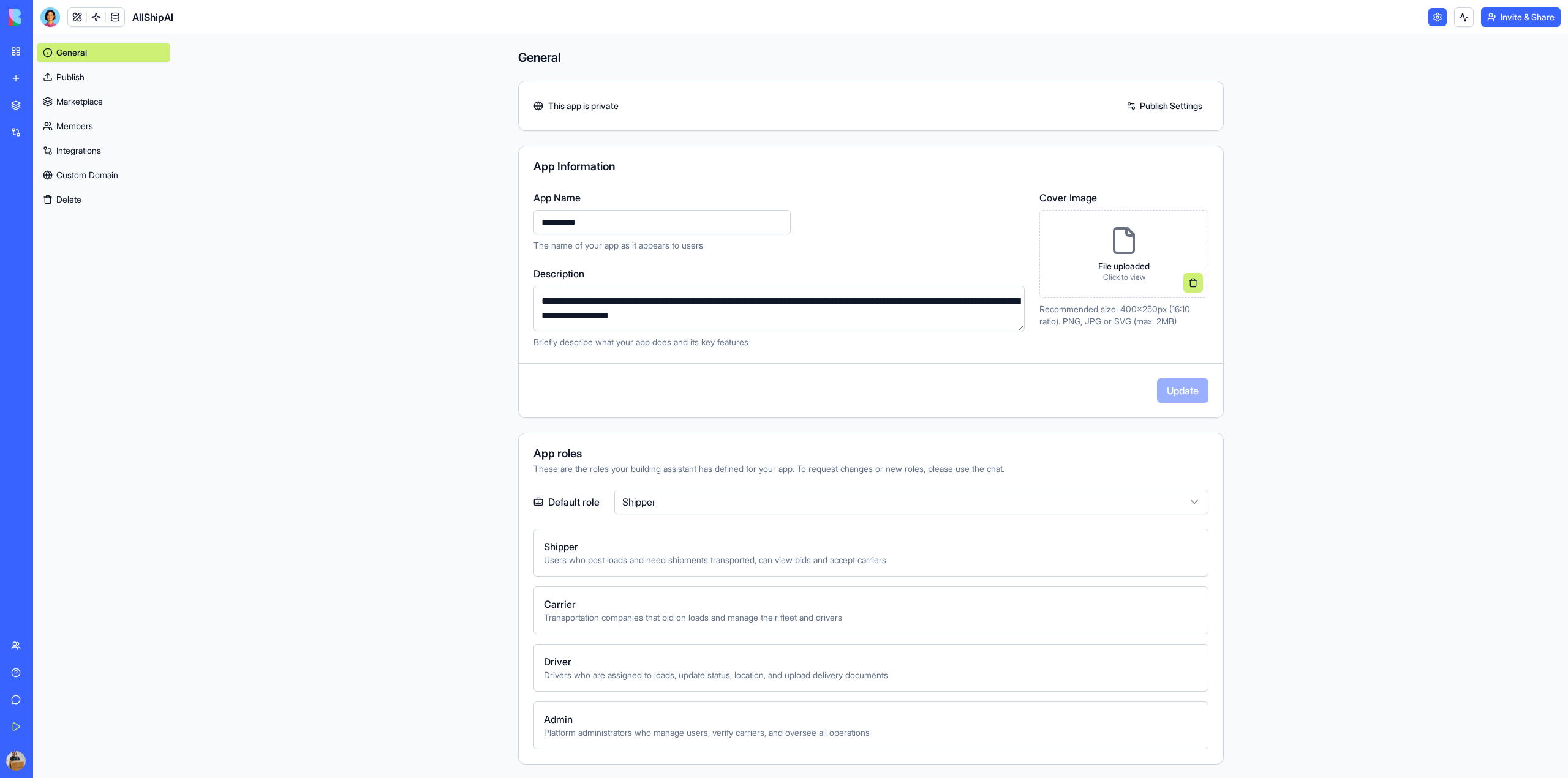
click at [715, 504] on html "**********" at bounding box center [784, 389] width 1568 height 778
click at [1434, 21] on link at bounding box center [1437, 16] width 18 height 18
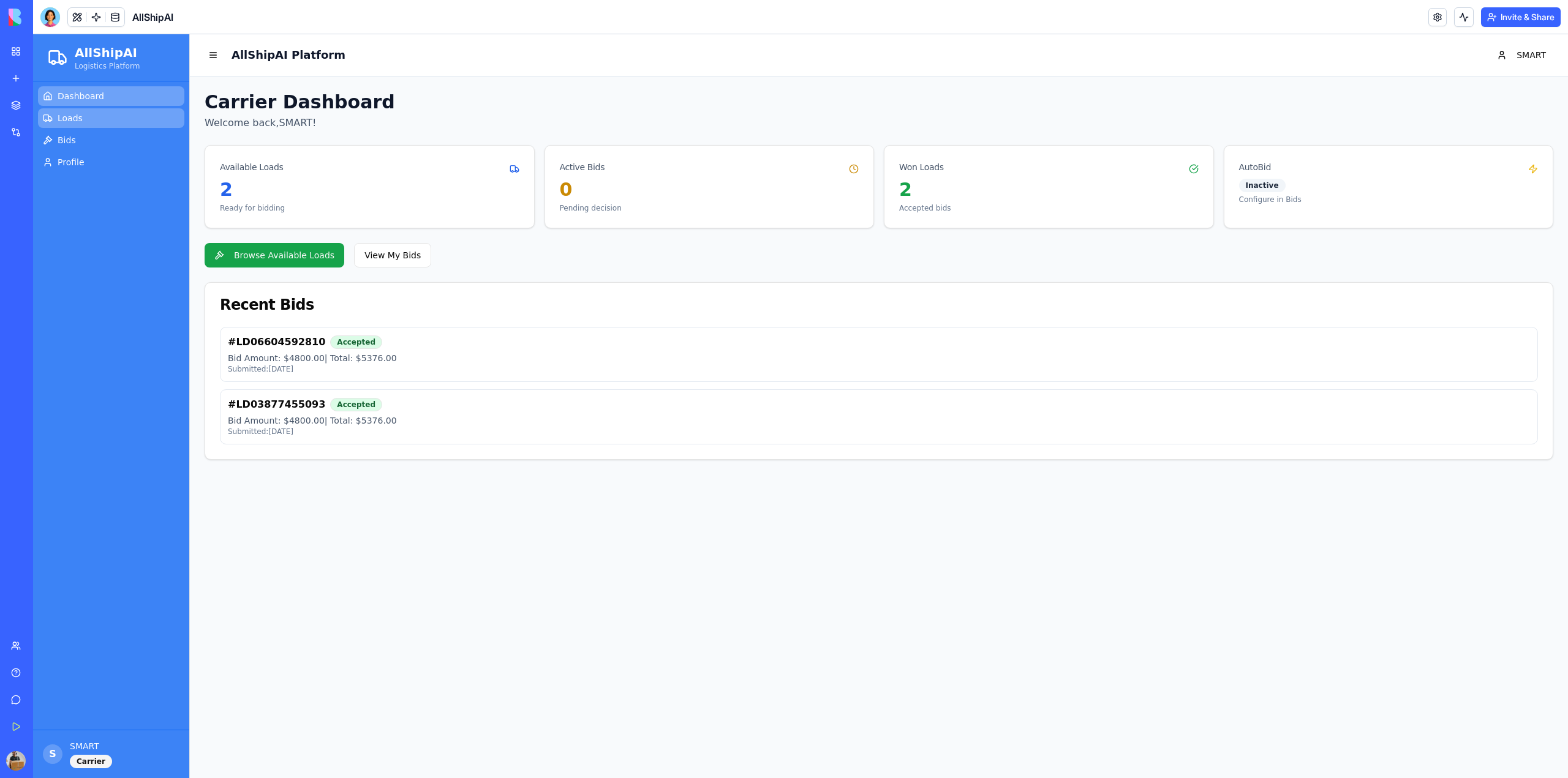
click at [80, 123] on link "Loads" at bounding box center [110, 118] width 146 height 20
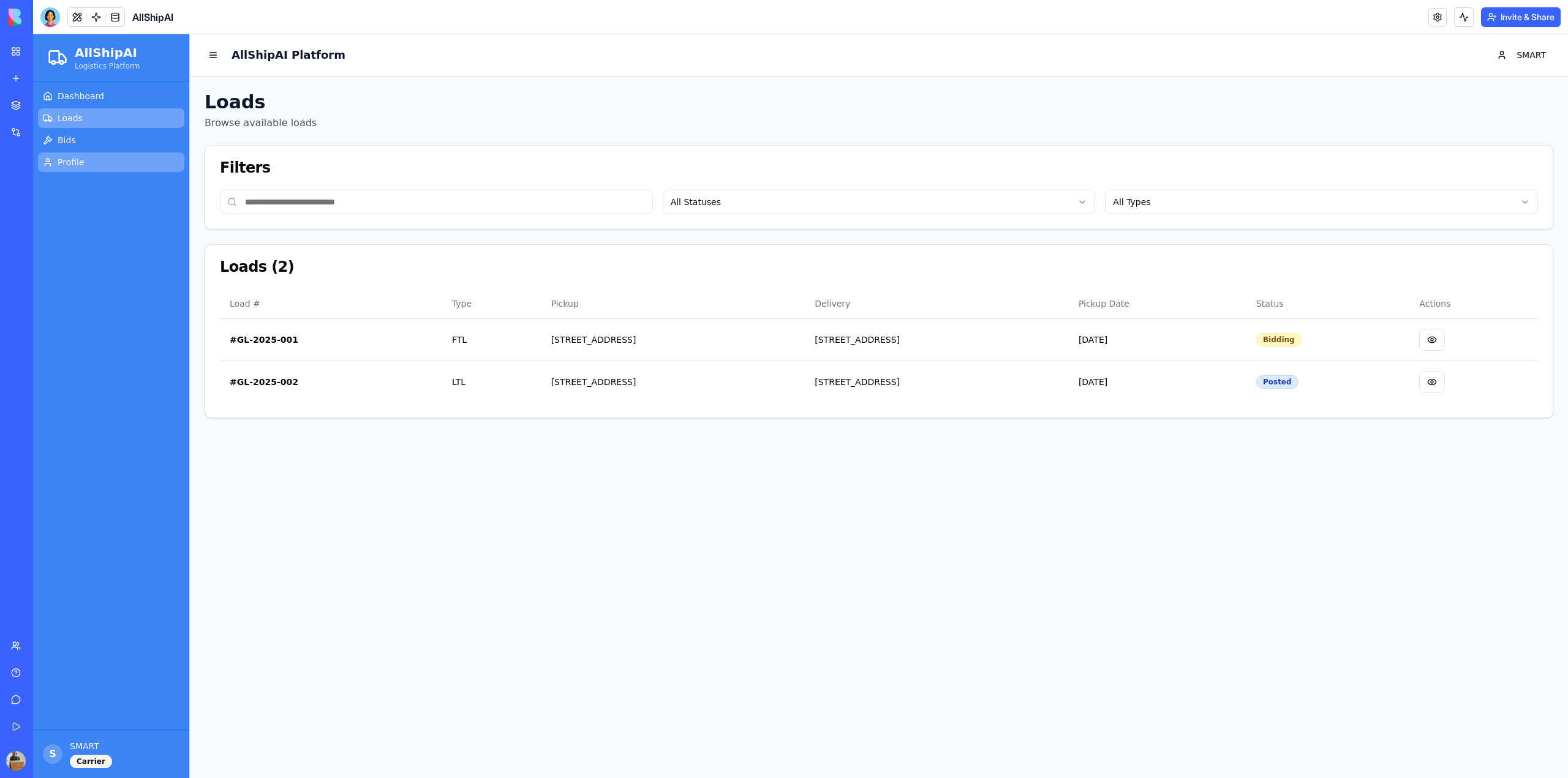
click at [84, 156] on link "Profile" at bounding box center [110, 162] width 146 height 20
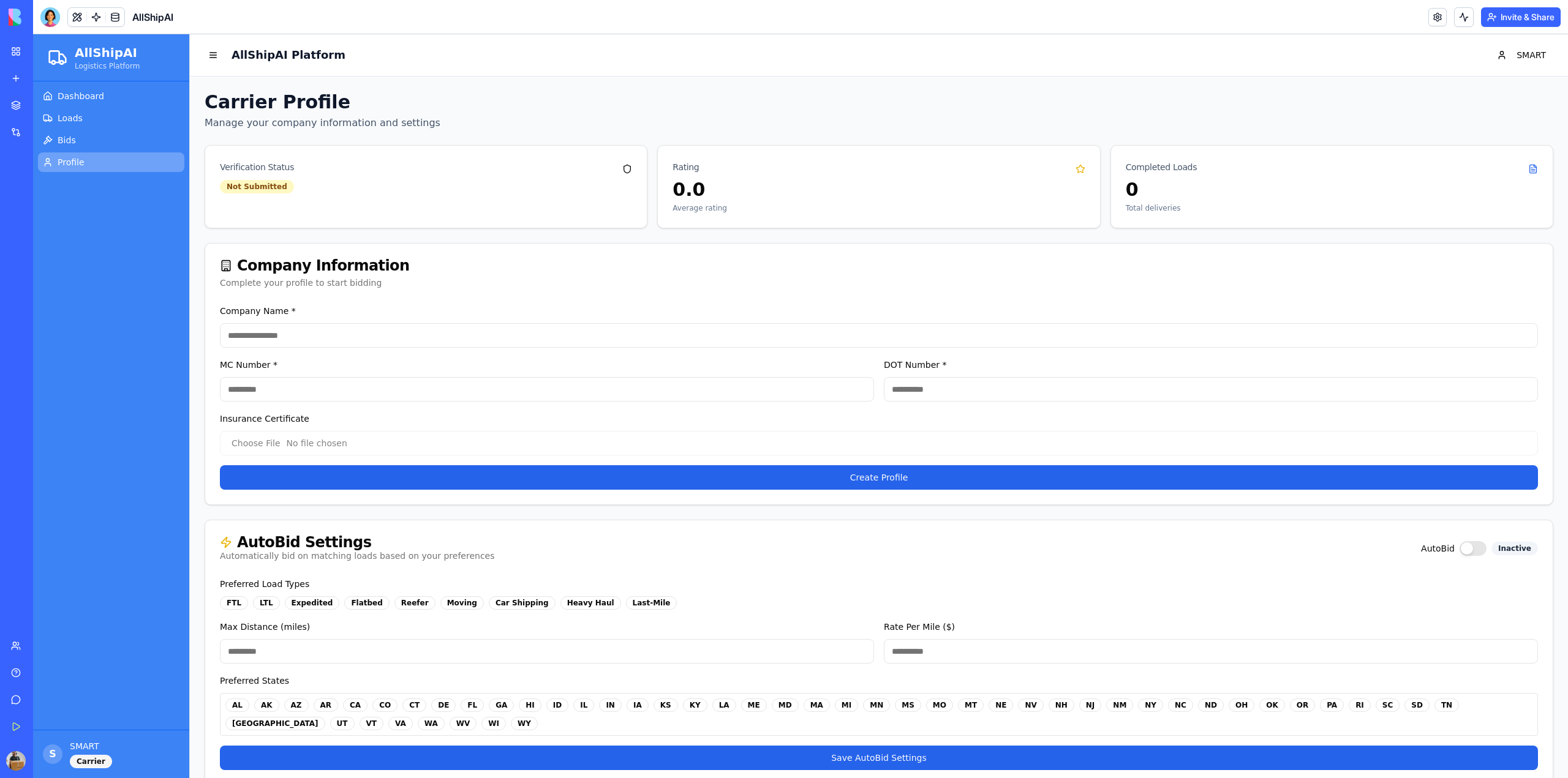
type input "**********"
type input "******"
click at [137, 131] on link "Bids" at bounding box center [110, 140] width 146 height 20
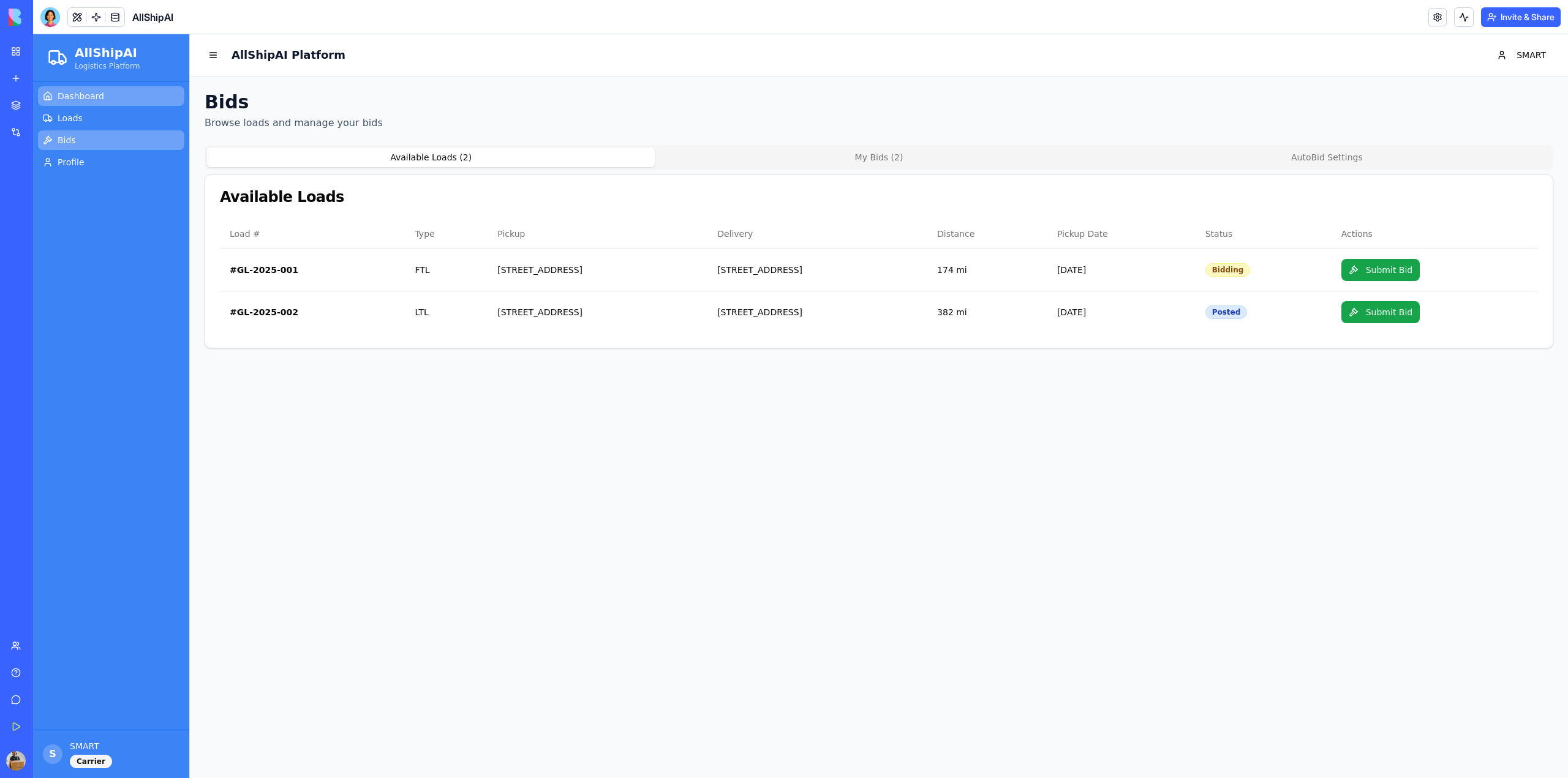
click at [133, 96] on link "Dashboard" at bounding box center [110, 96] width 146 height 20
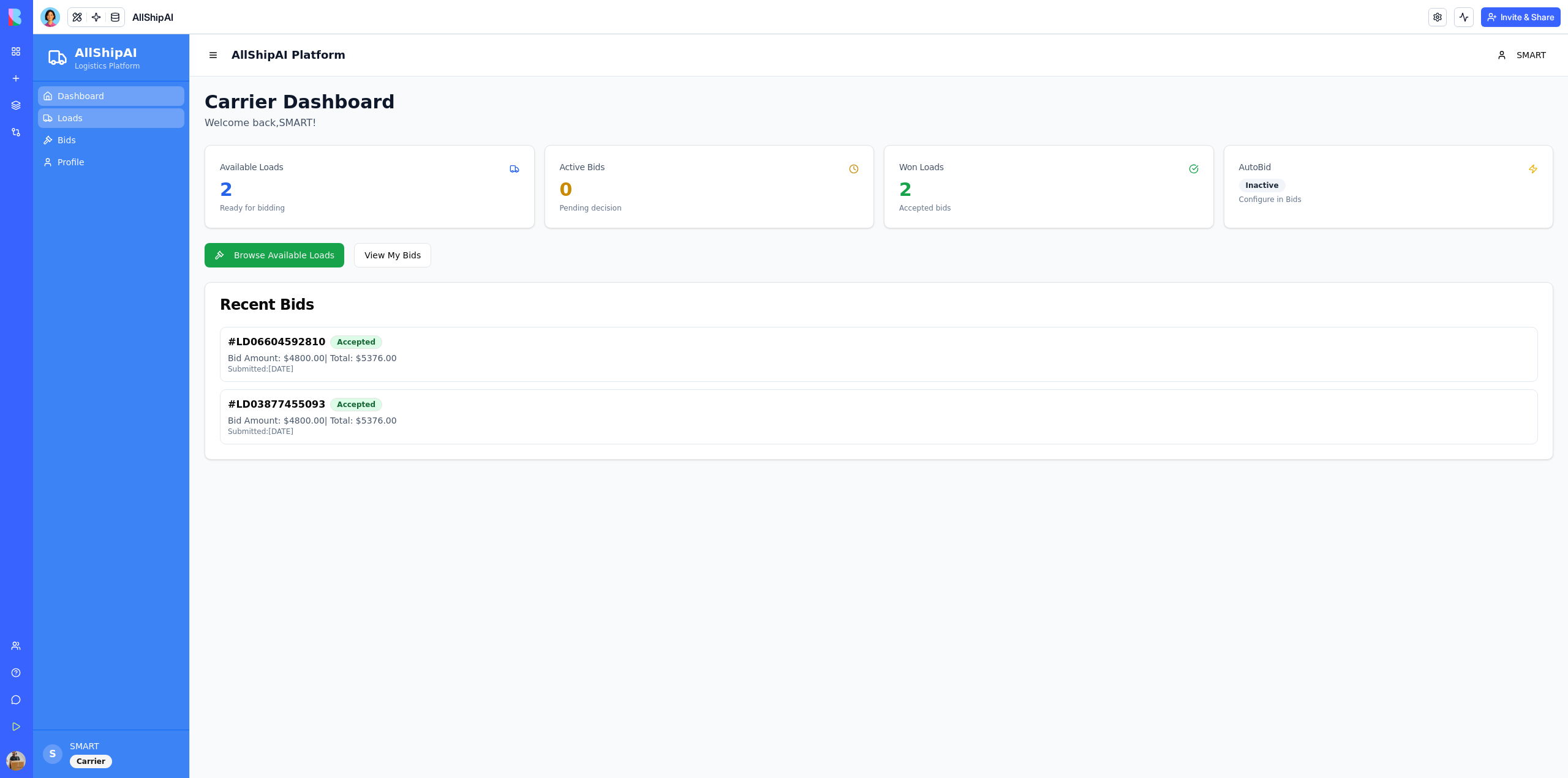
click at [133, 121] on link "Loads" at bounding box center [110, 118] width 146 height 20
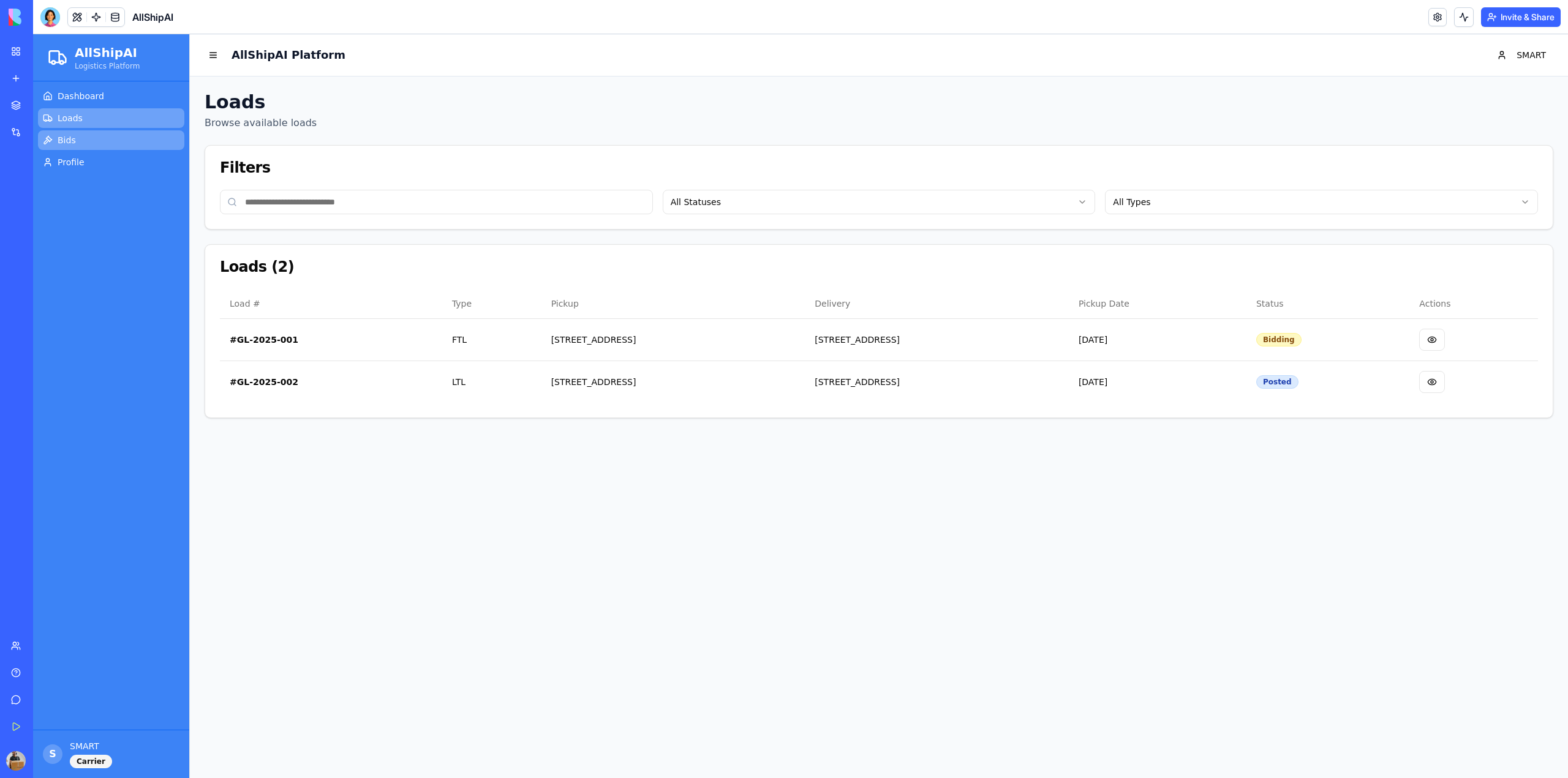
click at [134, 144] on link "Bids" at bounding box center [110, 140] width 146 height 20
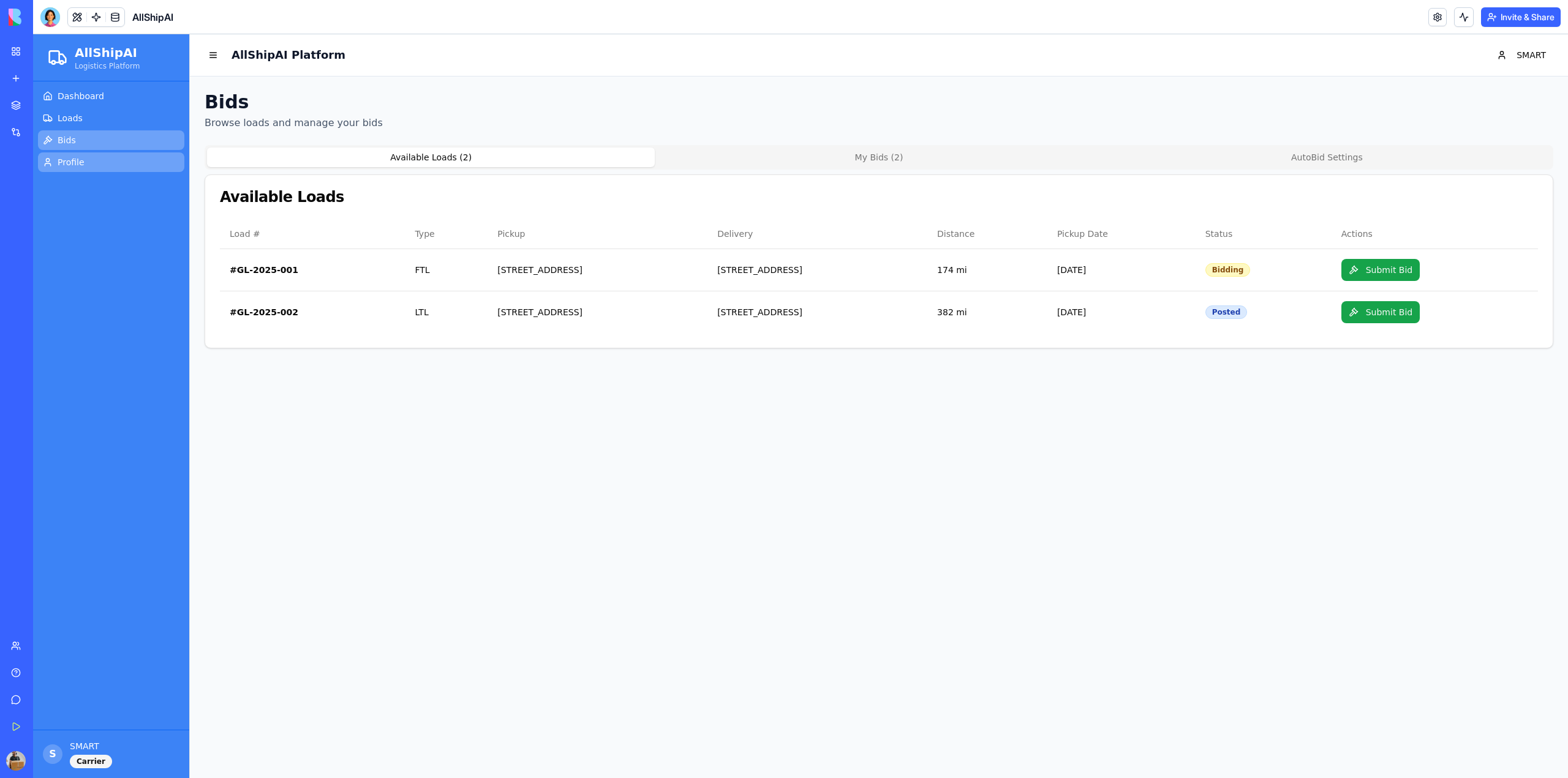
click at [131, 160] on link "Profile" at bounding box center [110, 162] width 146 height 20
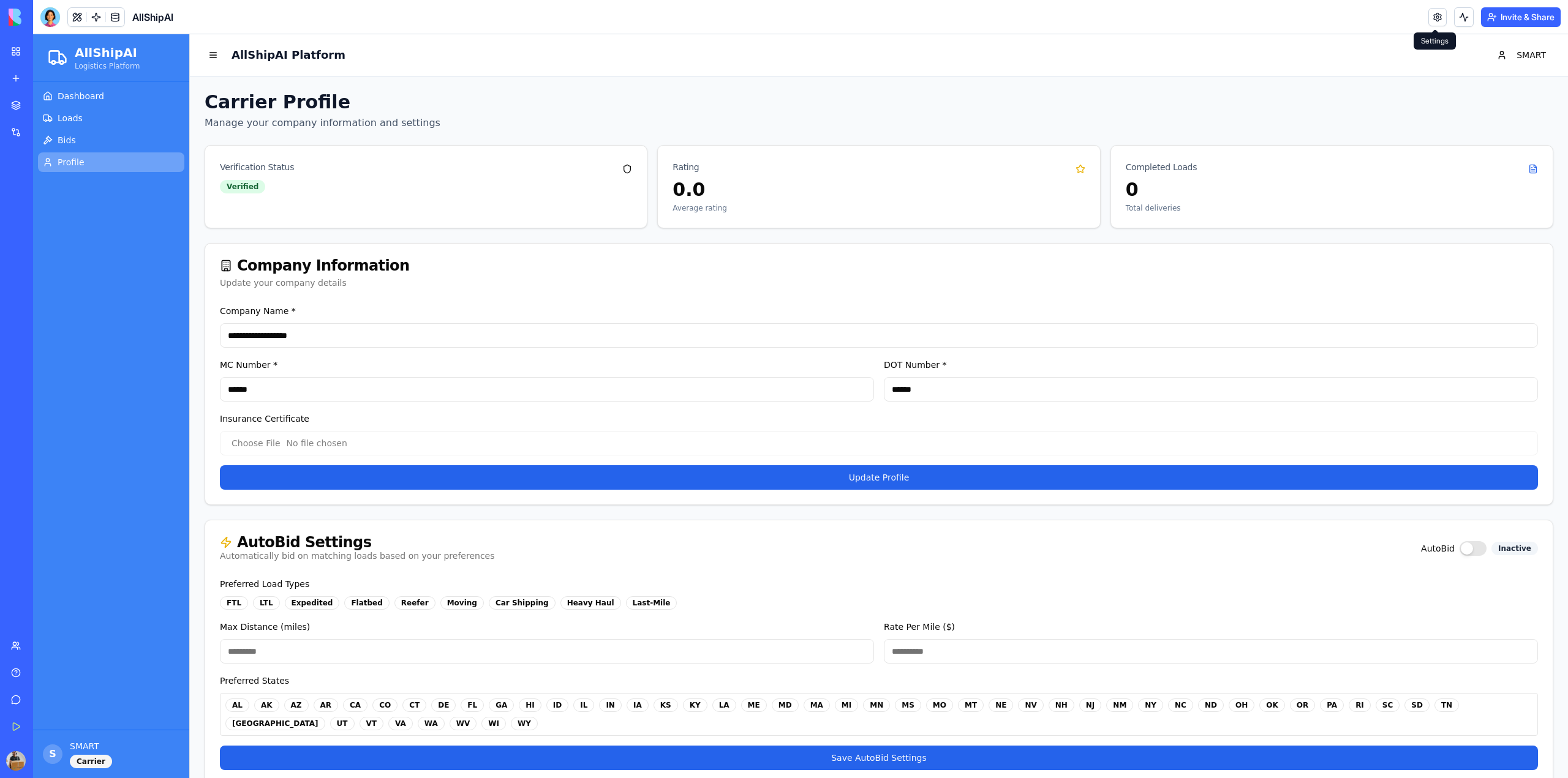
click at [1440, 22] on link at bounding box center [1437, 16] width 18 height 18
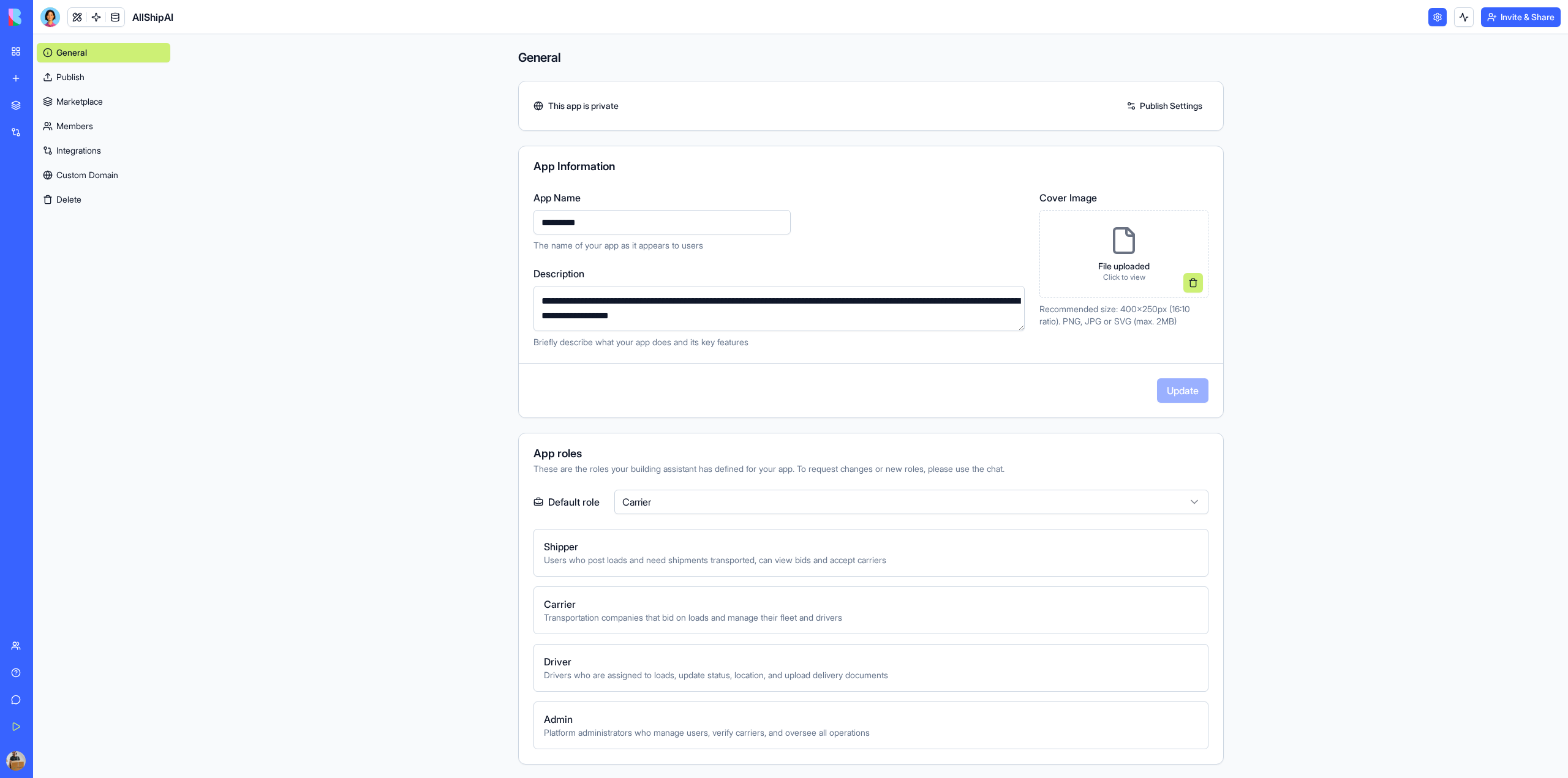
click at [711, 504] on html "**********" at bounding box center [784, 389] width 1568 height 778
click at [1423, 15] on header "AllShipAI Invite & Share" at bounding box center [801, 17] width 1535 height 34
click at [1433, 18] on link at bounding box center [1437, 16] width 18 height 18
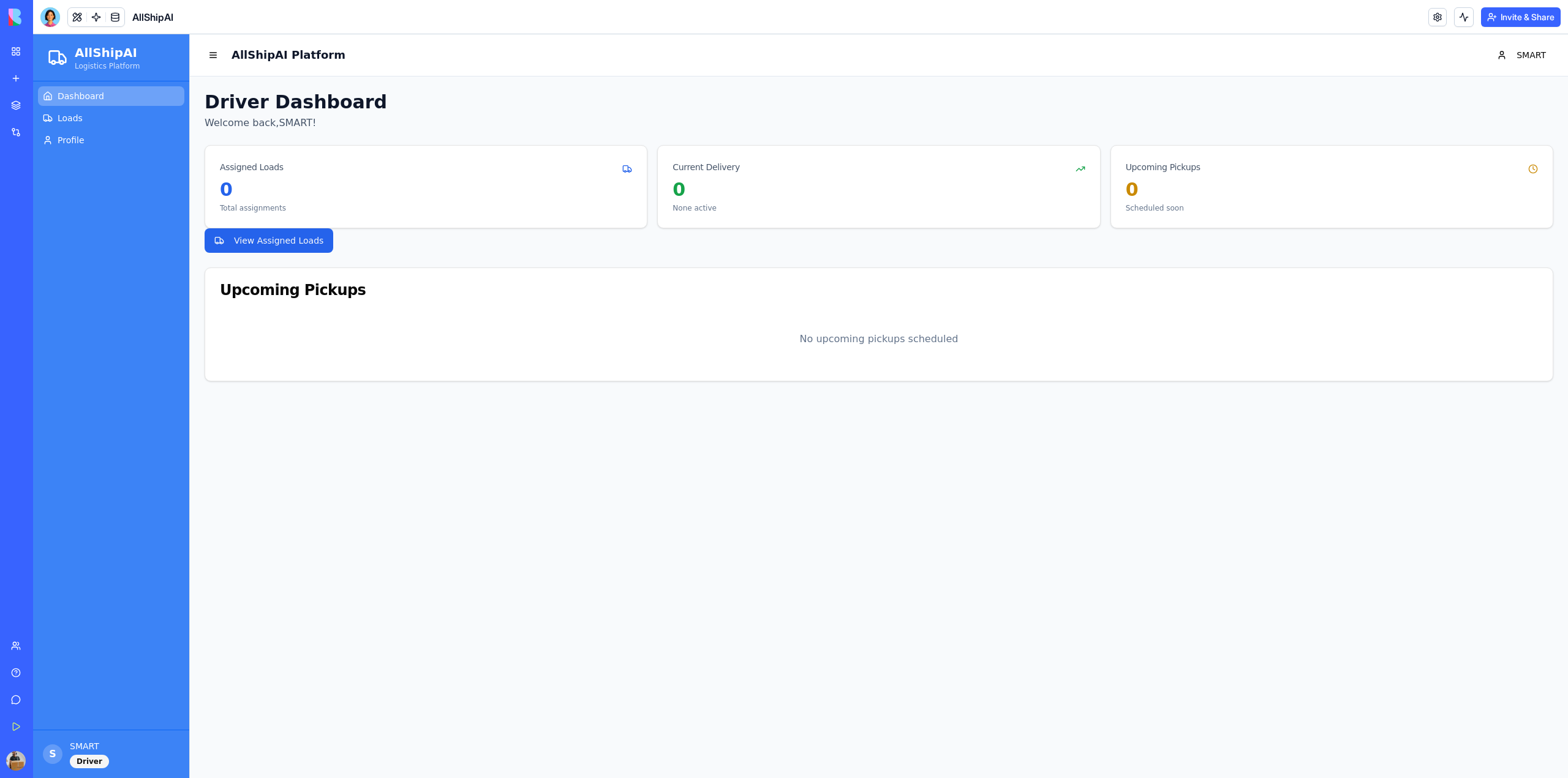
click at [92, 129] on ul "Dashboard Loads Profile" at bounding box center [110, 118] width 146 height 63
click at [91, 117] on link "Loads" at bounding box center [110, 118] width 146 height 20
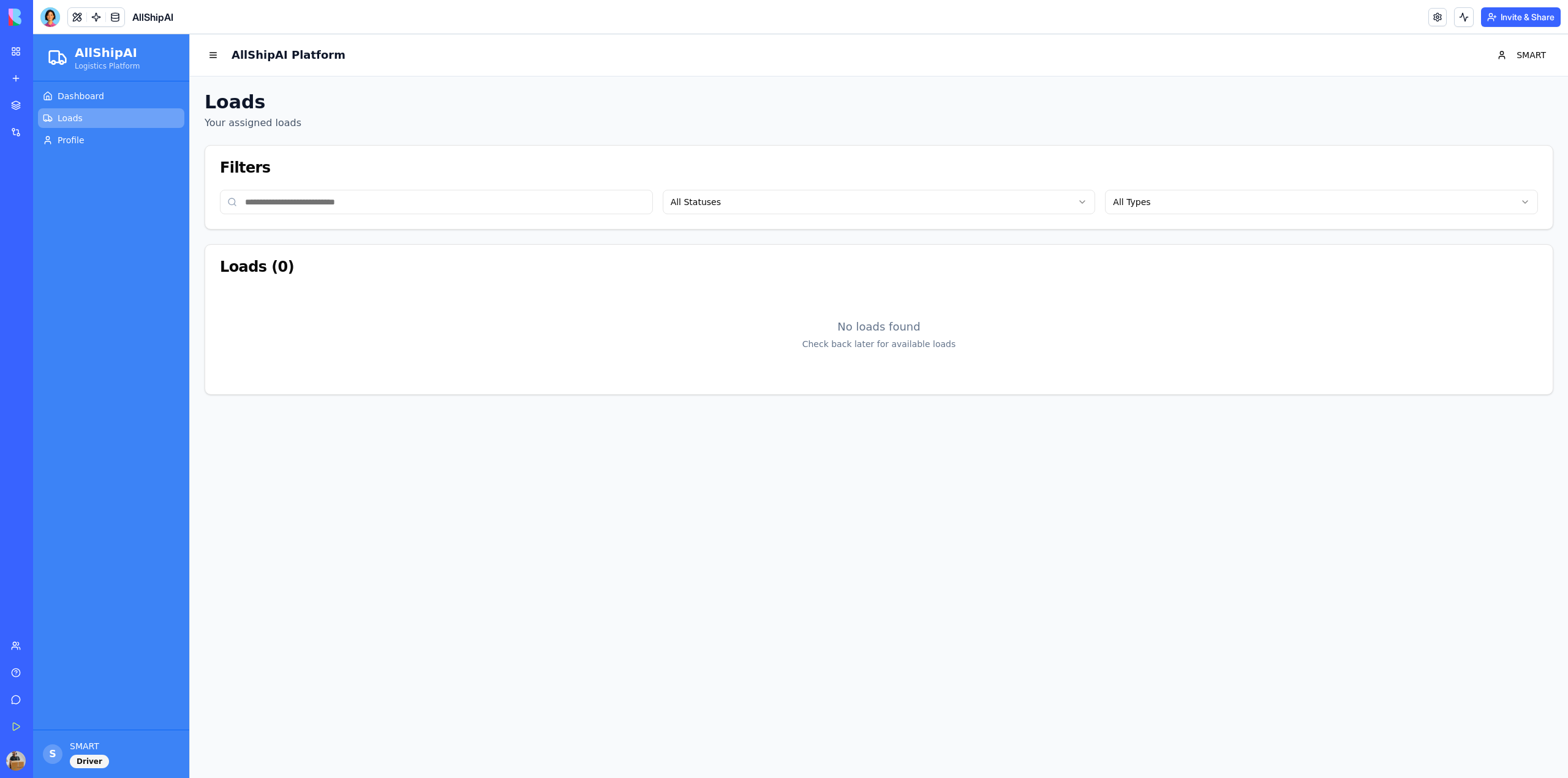
click at [90, 139] on link "Profile" at bounding box center [110, 140] width 146 height 20
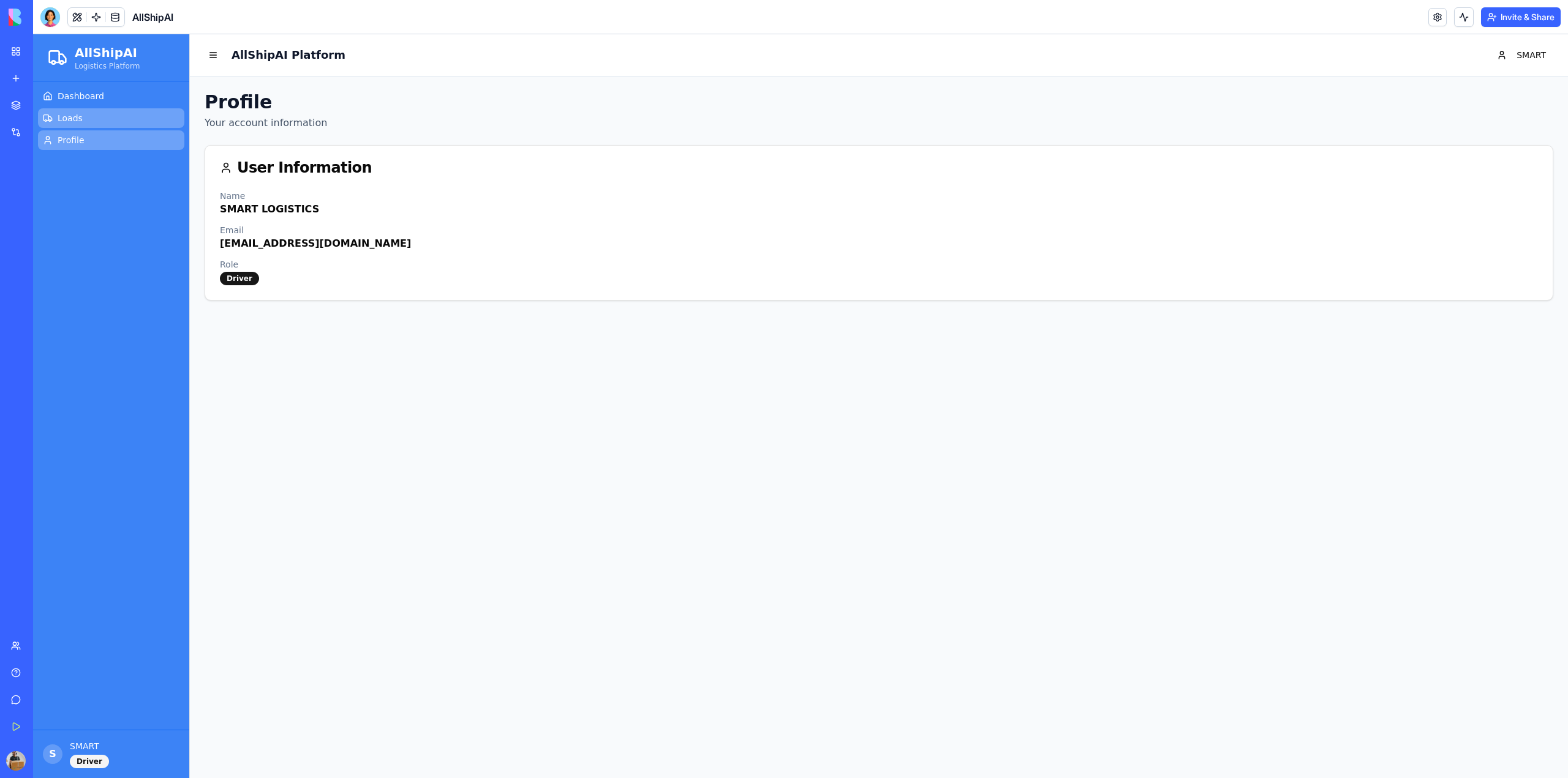
click at [68, 115] on span "Loads" at bounding box center [69, 118] width 25 height 12
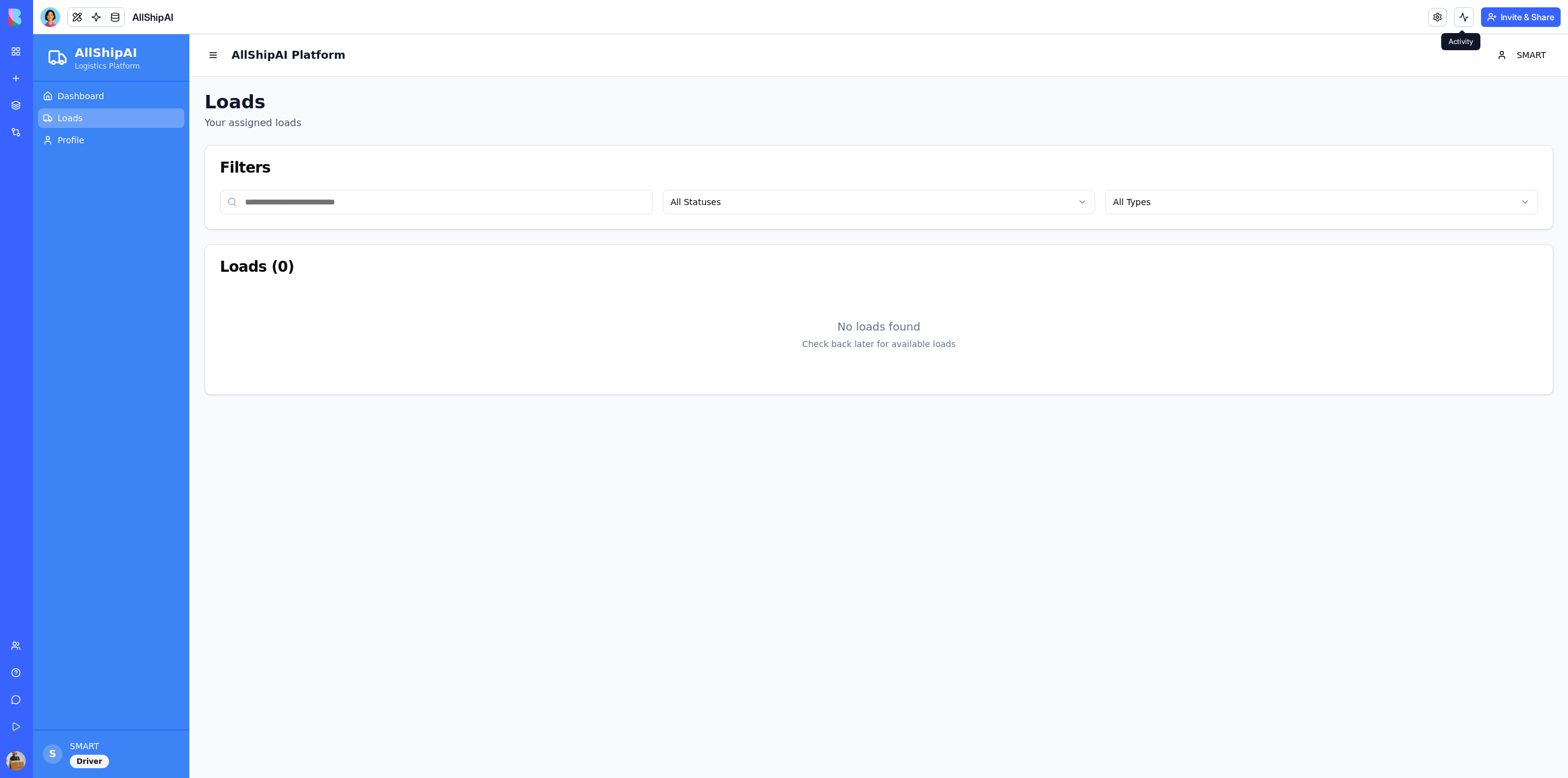
click at [1442, 16] on link at bounding box center [1437, 16] width 18 height 18
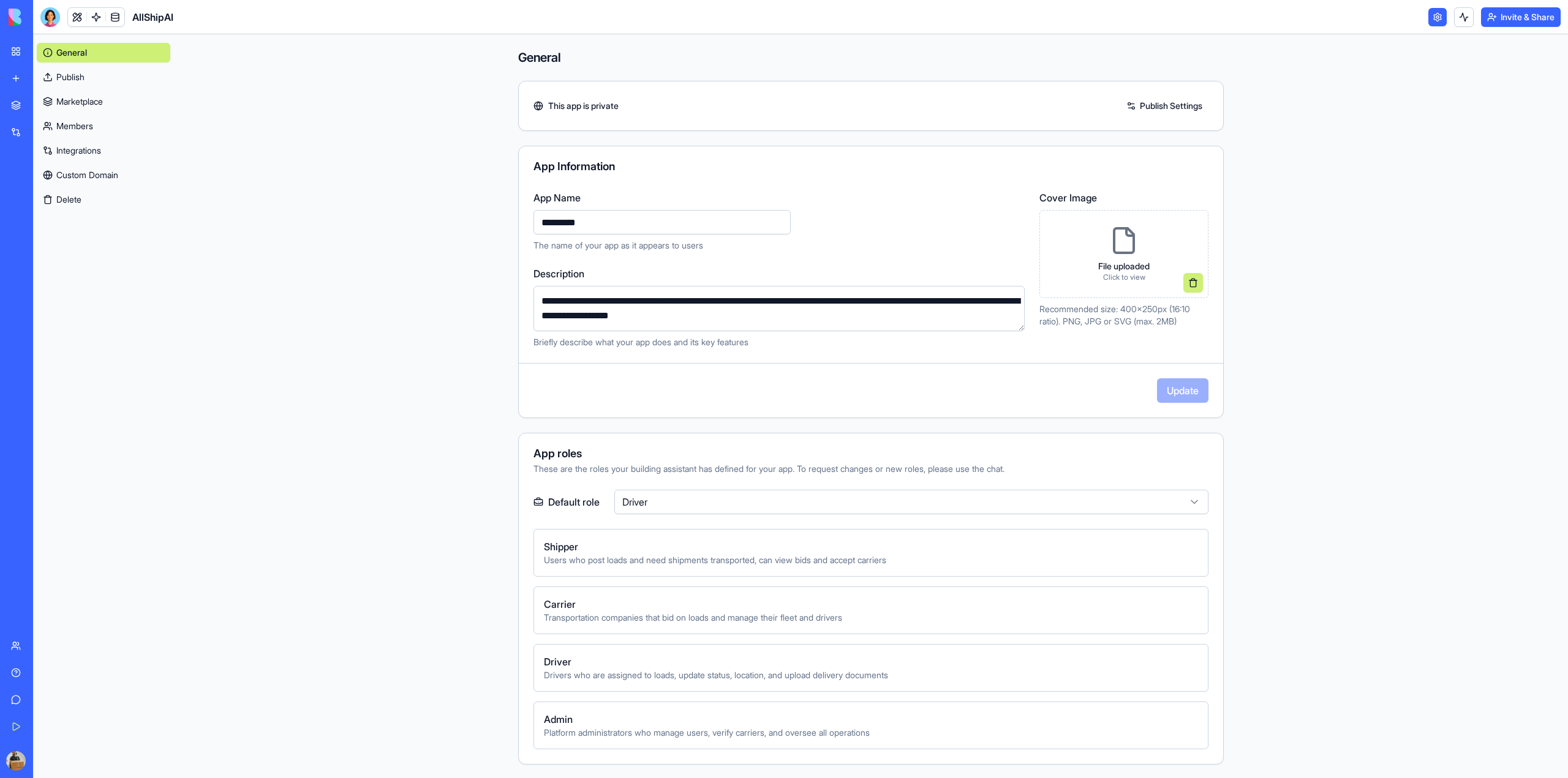
click at [737, 514] on body "**********" at bounding box center [784, 389] width 1568 height 778
click at [715, 500] on html "**********" at bounding box center [784, 389] width 1568 height 778
click at [670, 500] on html "**********" at bounding box center [784, 389] width 1568 height 778
click at [1437, 21] on link at bounding box center [1437, 16] width 18 height 18
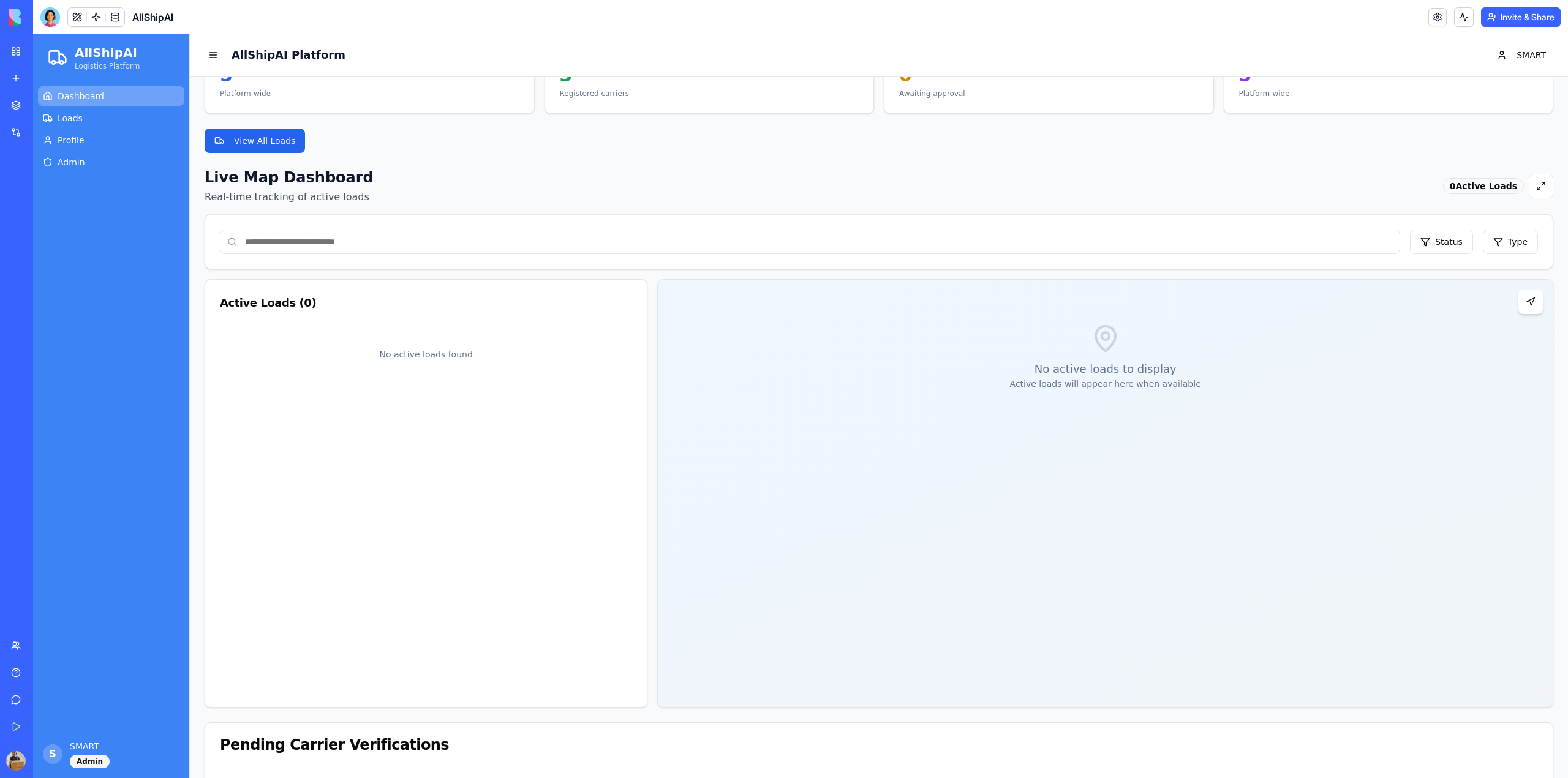
scroll to position [187, 0]
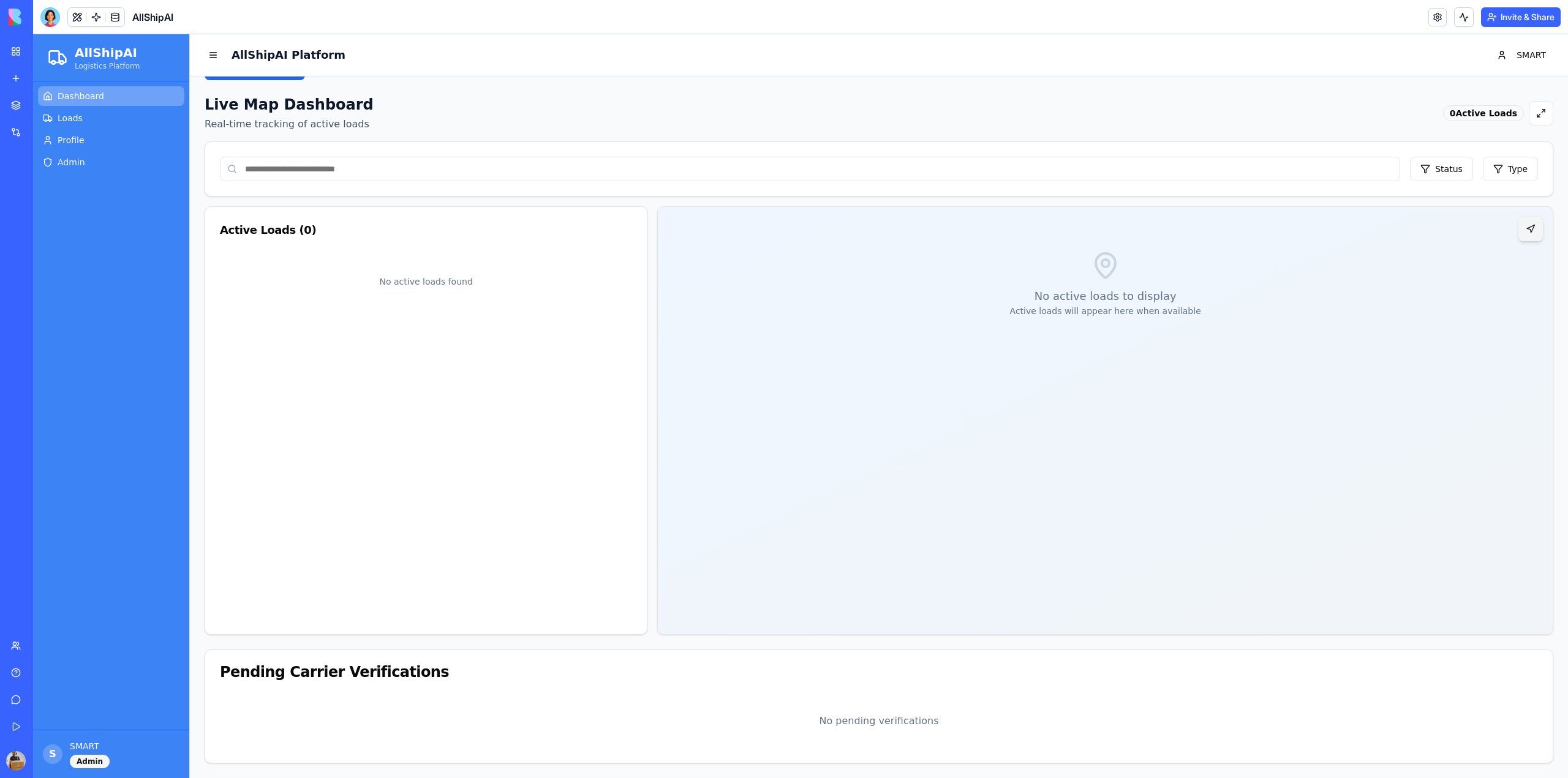
click at [1518, 234] on button at bounding box center [1530, 228] width 25 height 25
click at [115, 19] on link at bounding box center [115, 16] width 18 height 18
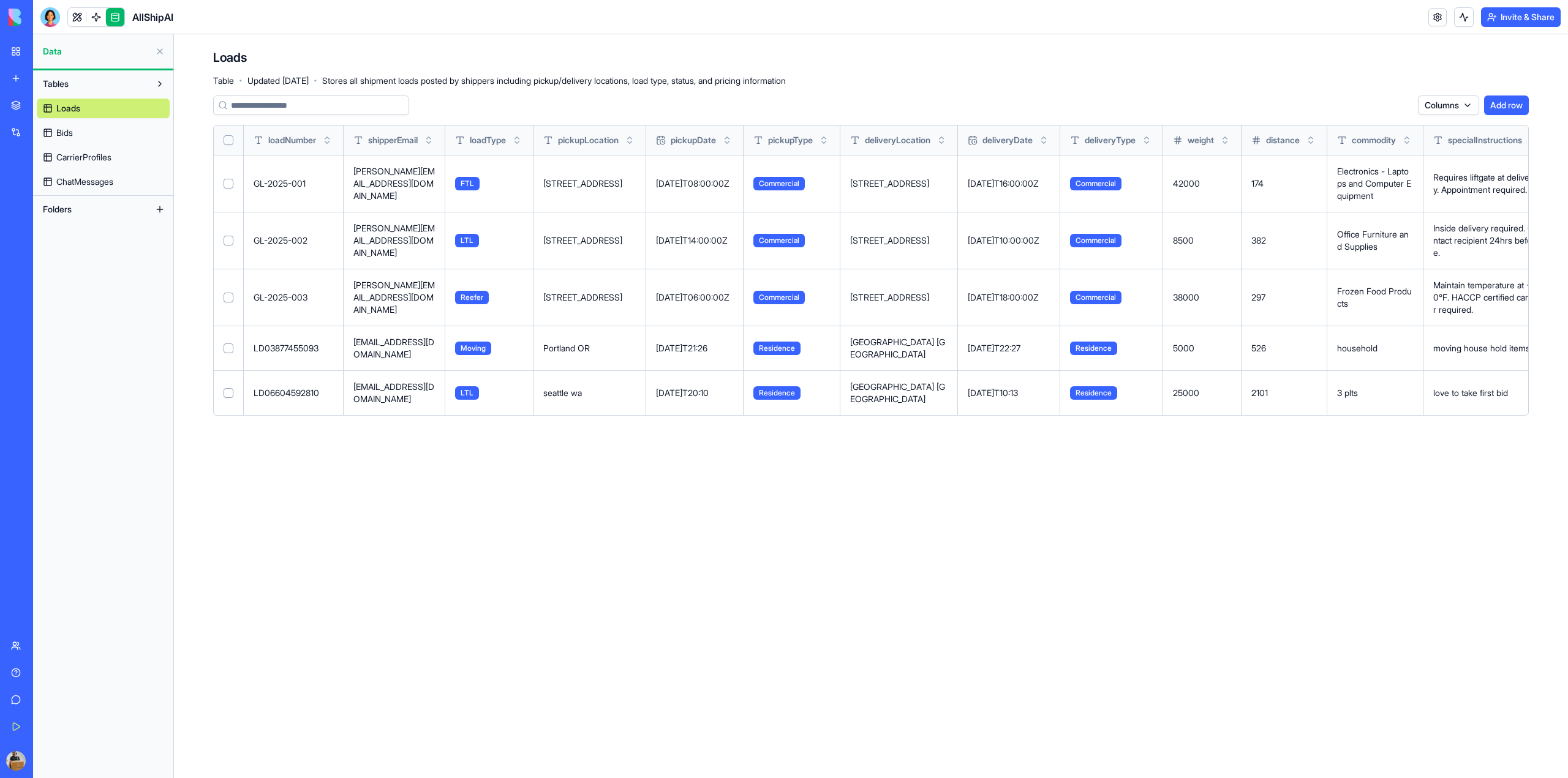
click at [99, 129] on link "Bids" at bounding box center [103, 133] width 133 height 20
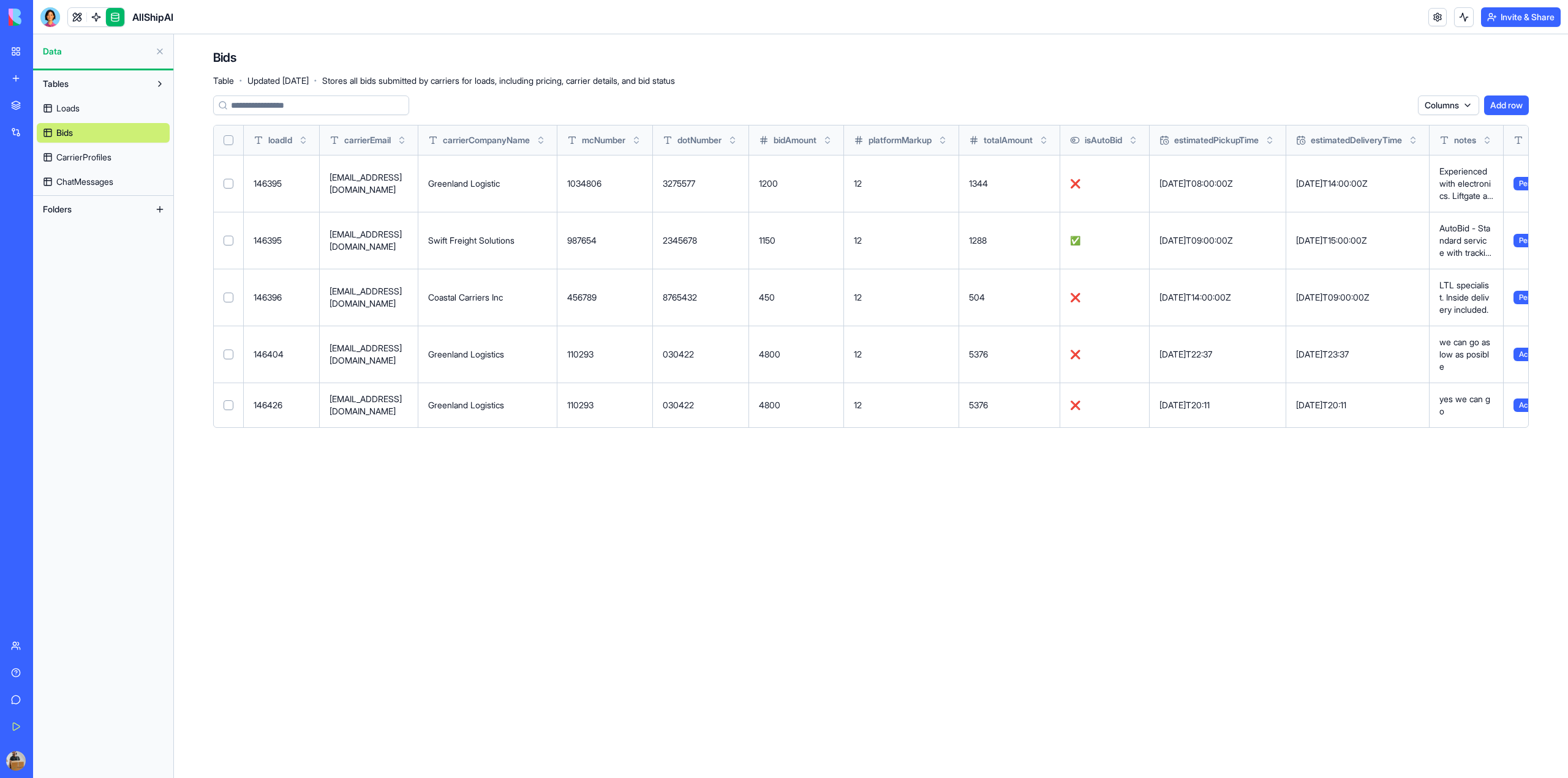
click at [109, 155] on span "CarrierProfiles" at bounding box center [84, 157] width 55 height 12
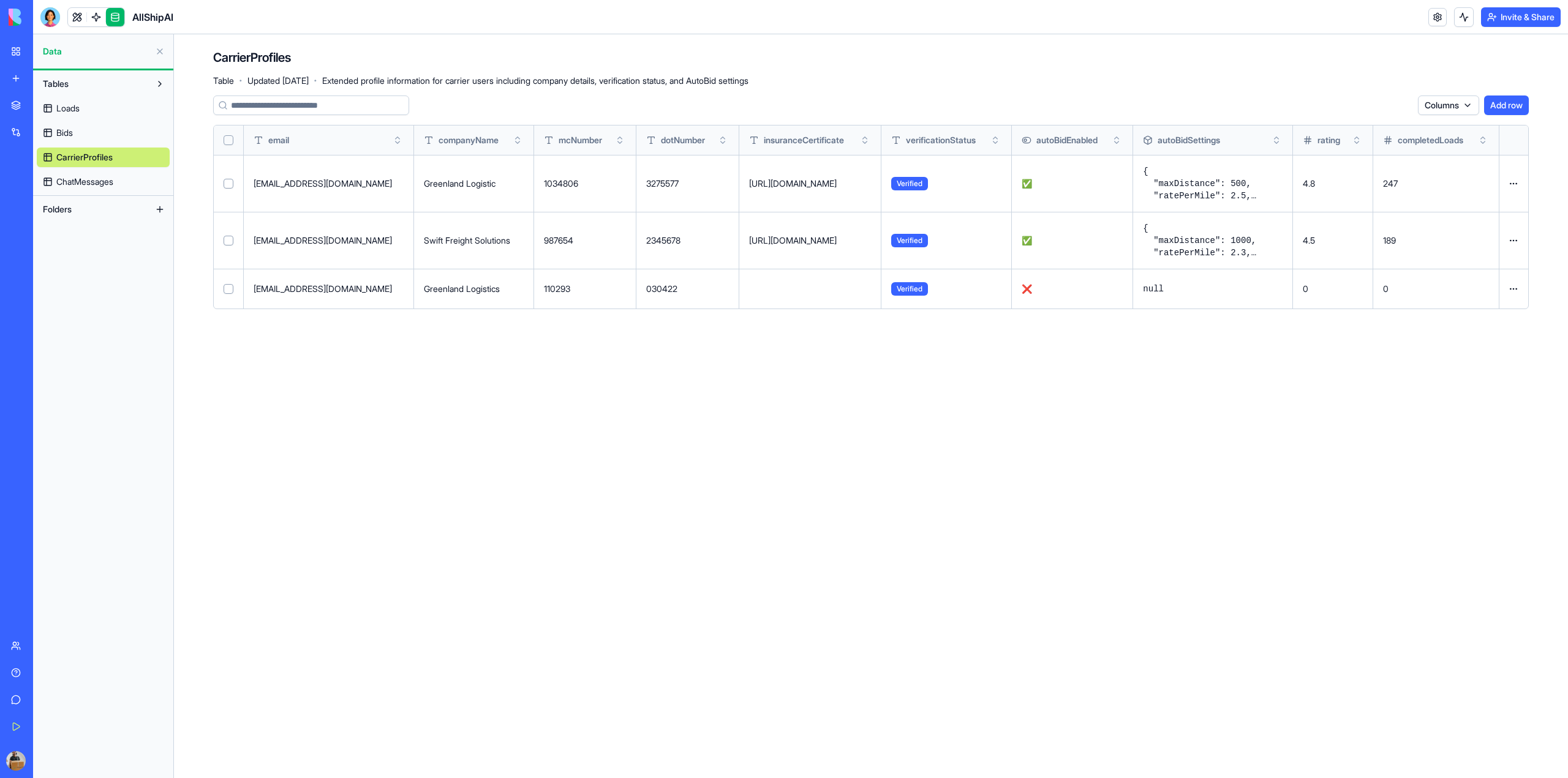
click at [131, 176] on link "ChatMessages" at bounding box center [103, 181] width 133 height 20
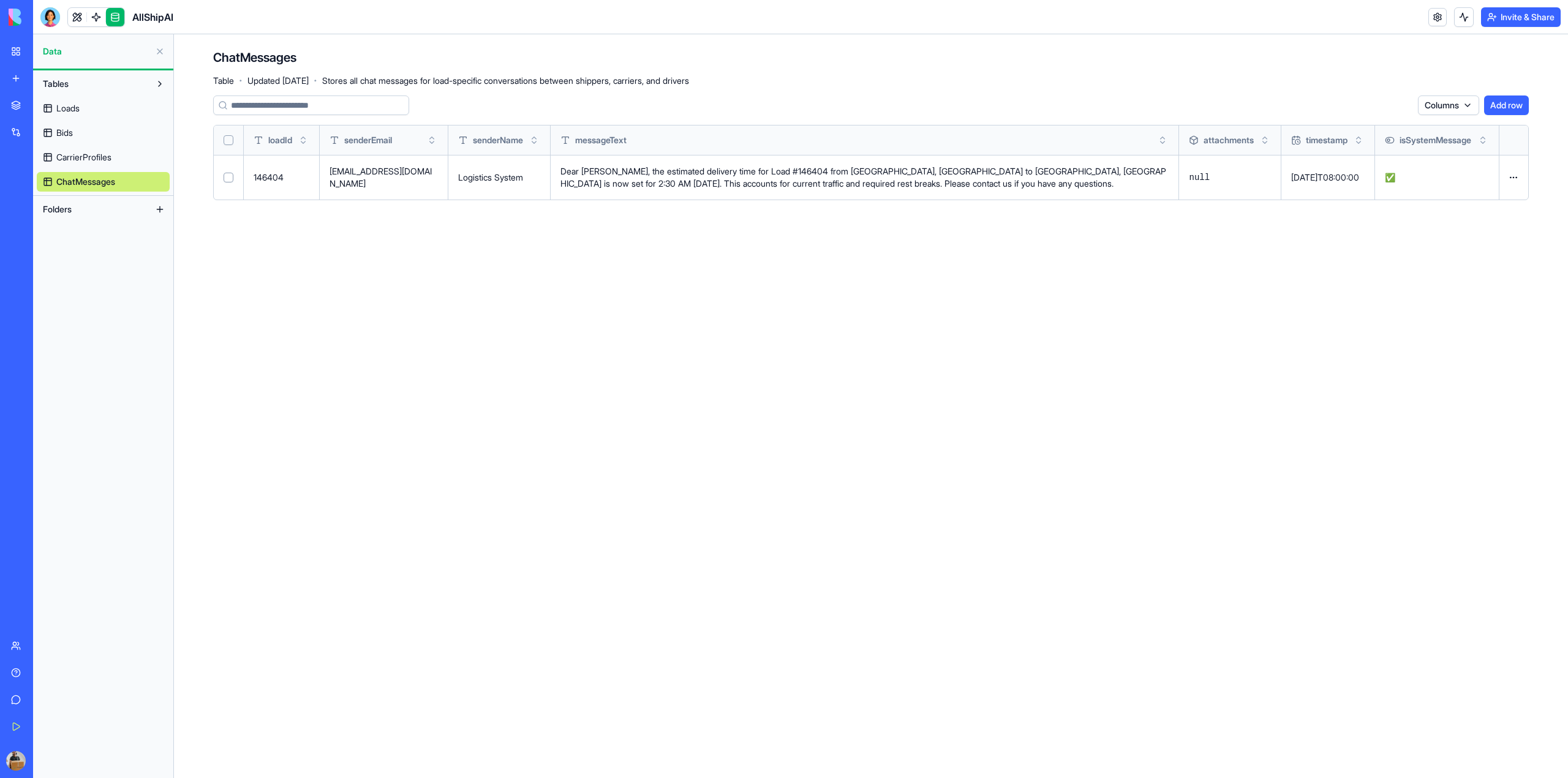
click at [986, 175] on p "Dear Shipper, the estimated delivery time for Load #146404 from Portland, OR to…" at bounding box center [865, 177] width 609 height 25
click at [960, 170] on p "Dear Shipper, the estimated delivery time for Load #146404 from Portland, OR to…" at bounding box center [865, 177] width 609 height 25
click at [967, 180] on p "Dear Shipper, the estimated delivery time for Load #146404 from Portland, OR to…" at bounding box center [865, 177] width 609 height 25
click at [1102, 181] on p "Dear Shipper, the estimated delivery time for Load #146404 from Portland, OR to…" at bounding box center [865, 177] width 609 height 25
click at [0, 0] on button at bounding box center [0, 0] width 0 height 0
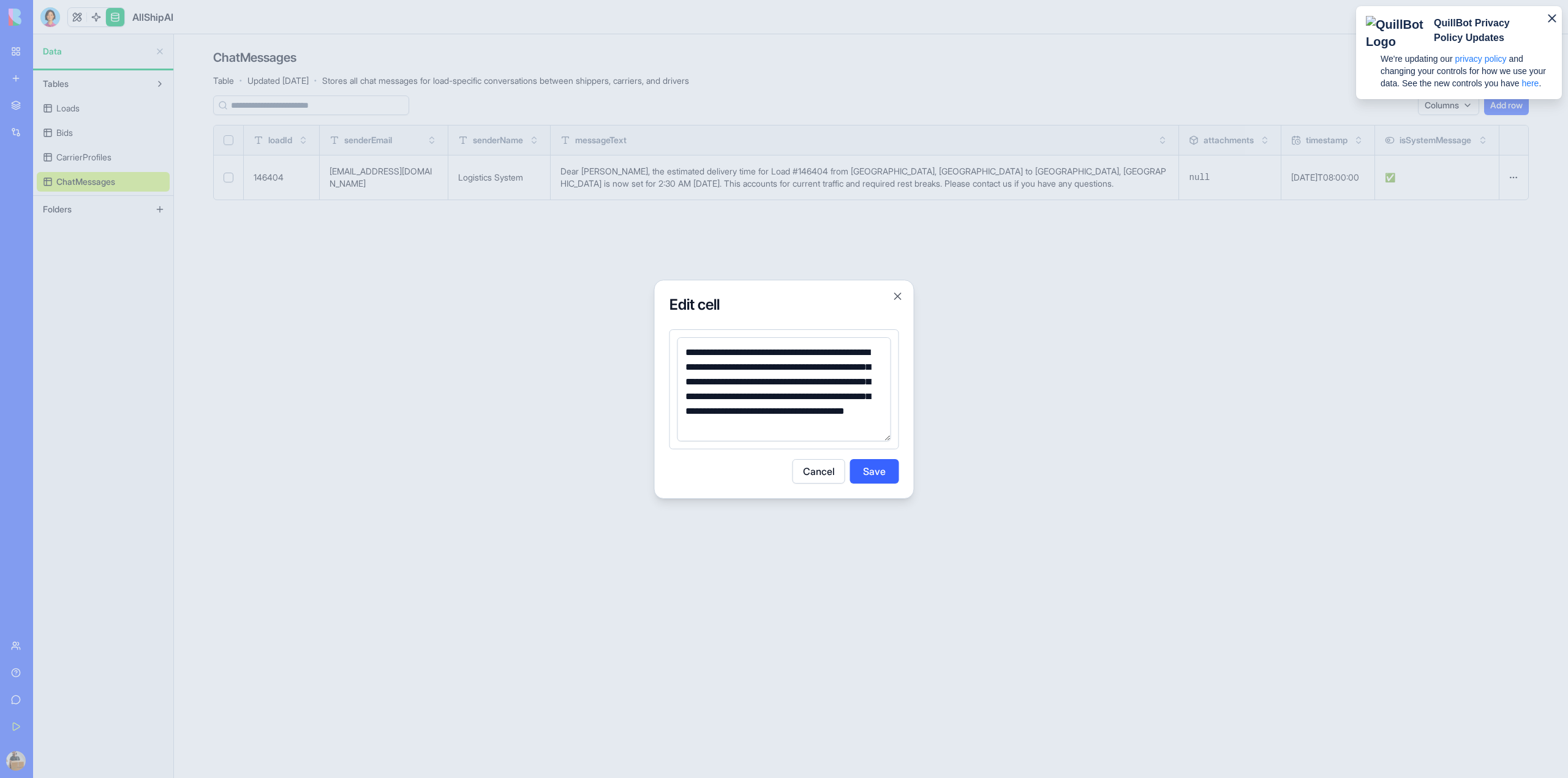
click at [878, 473] on button "Save" at bounding box center [874, 471] width 49 height 25
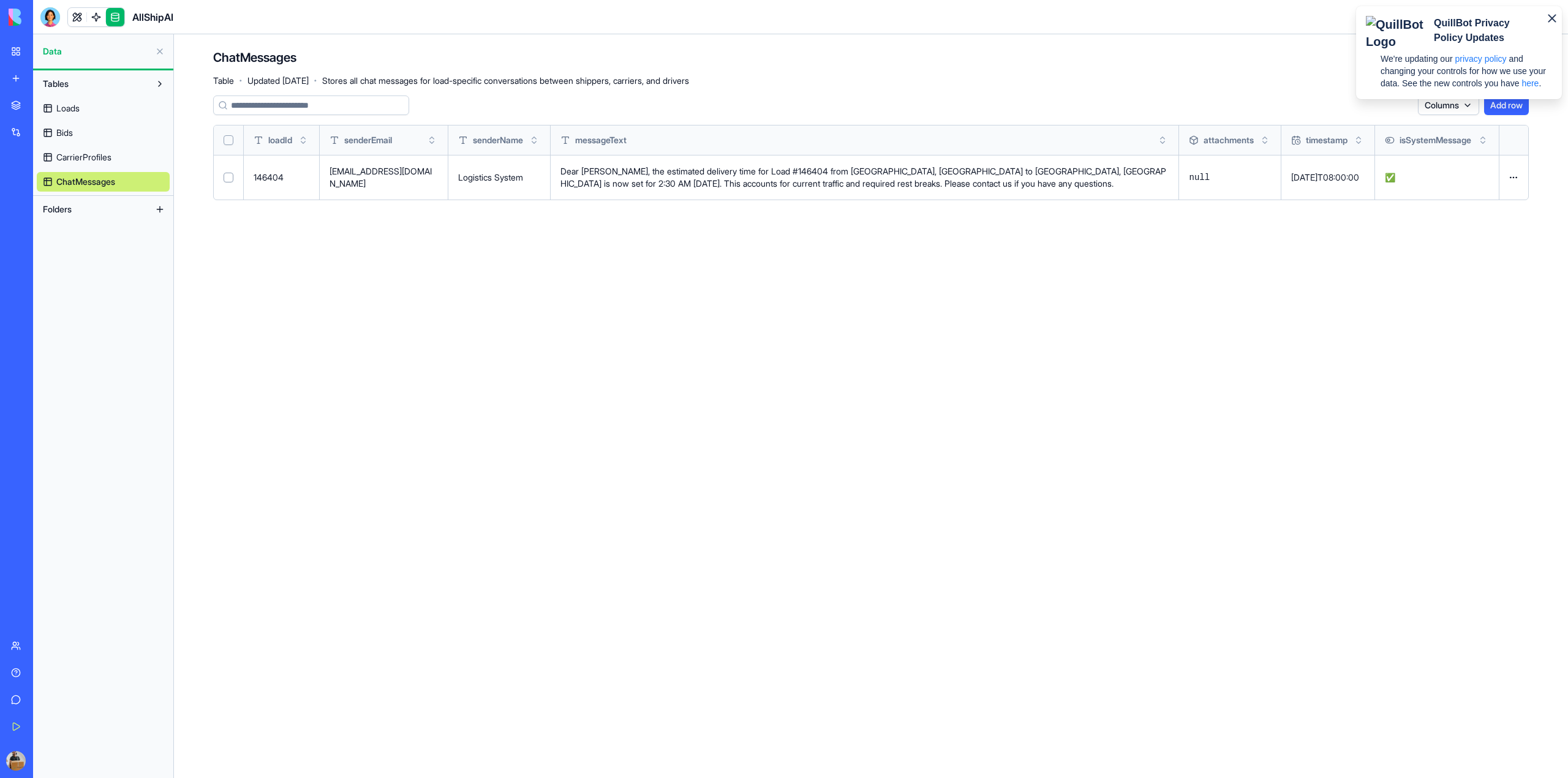
click at [1498, 107] on button "Add row" at bounding box center [1506, 105] width 44 height 20
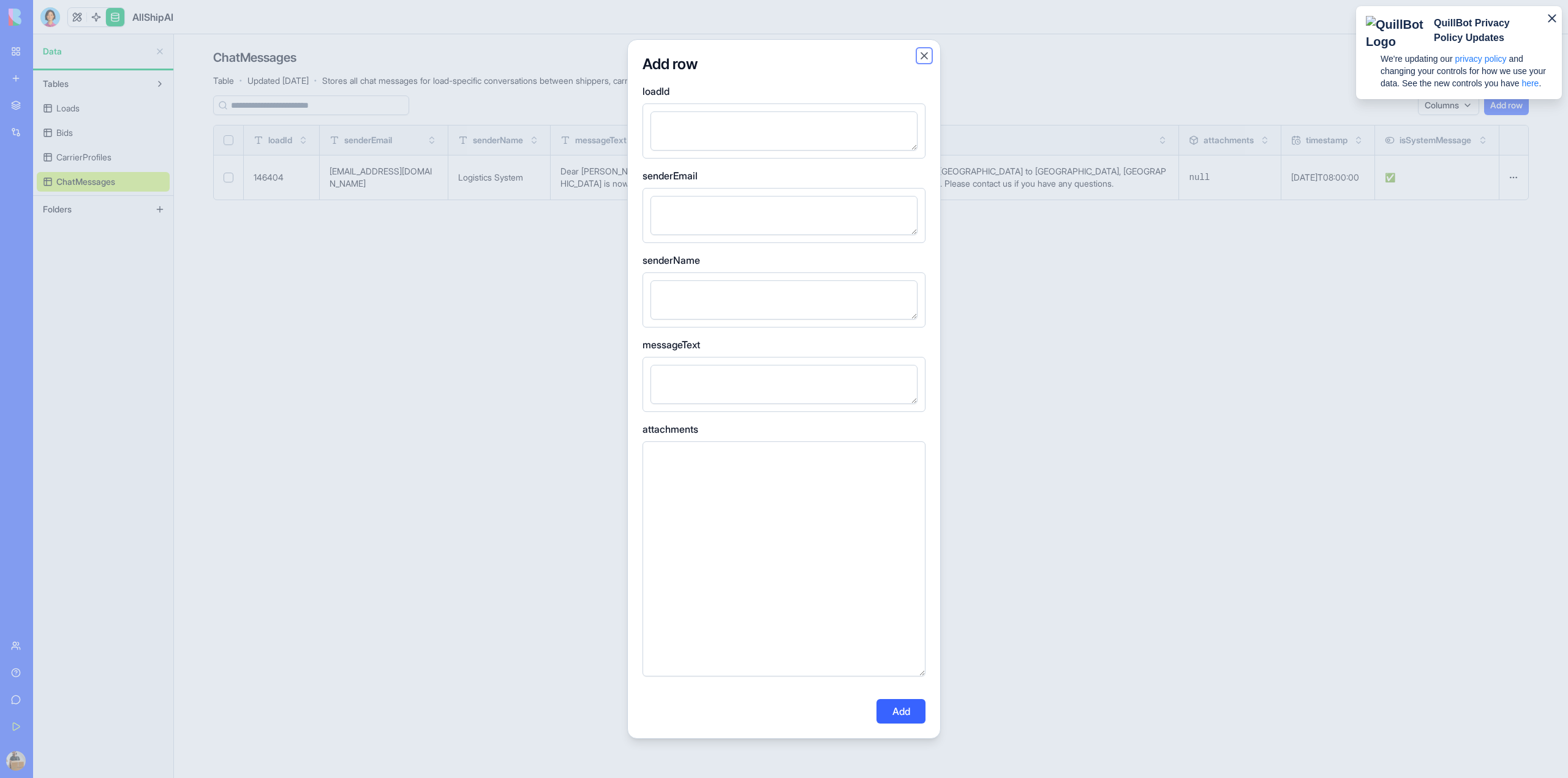
click at [923, 56] on button "Close" at bounding box center [924, 56] width 12 height 12
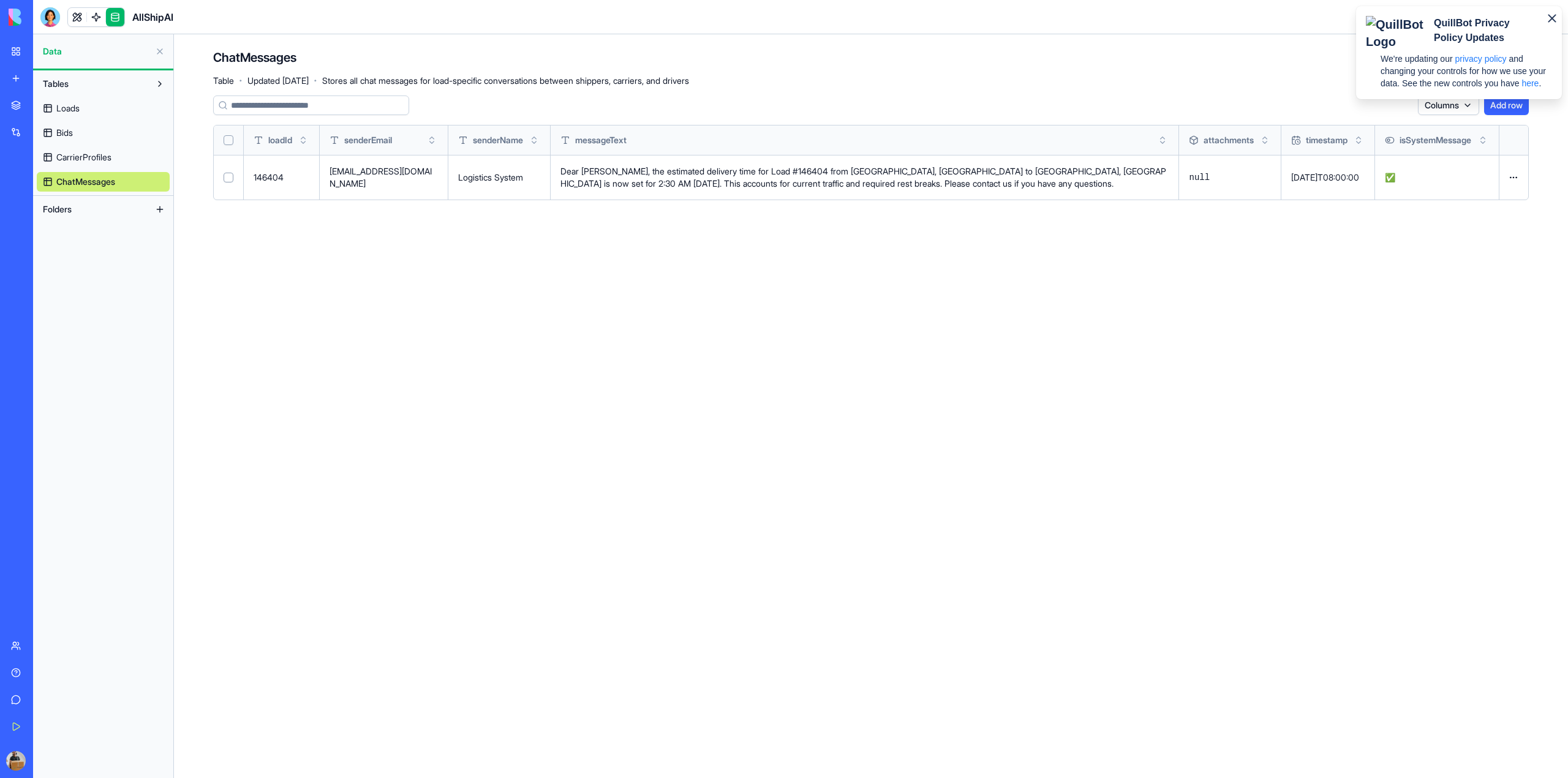
click at [59, 210] on span "Folders" at bounding box center [57, 209] width 29 height 12
click at [163, 210] on button at bounding box center [159, 209] width 20 height 20
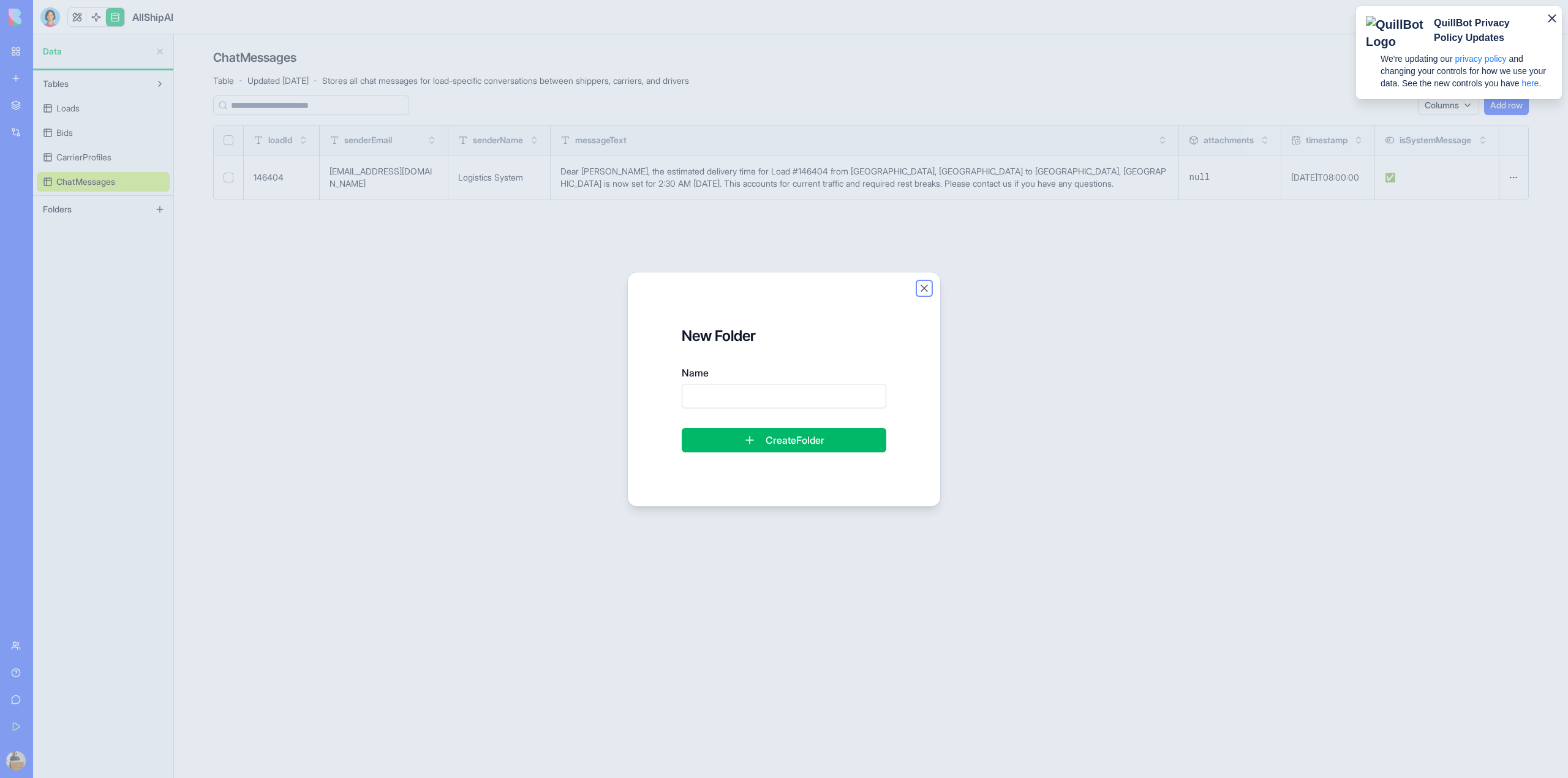
click at [926, 288] on button "Close" at bounding box center [924, 288] width 12 height 12
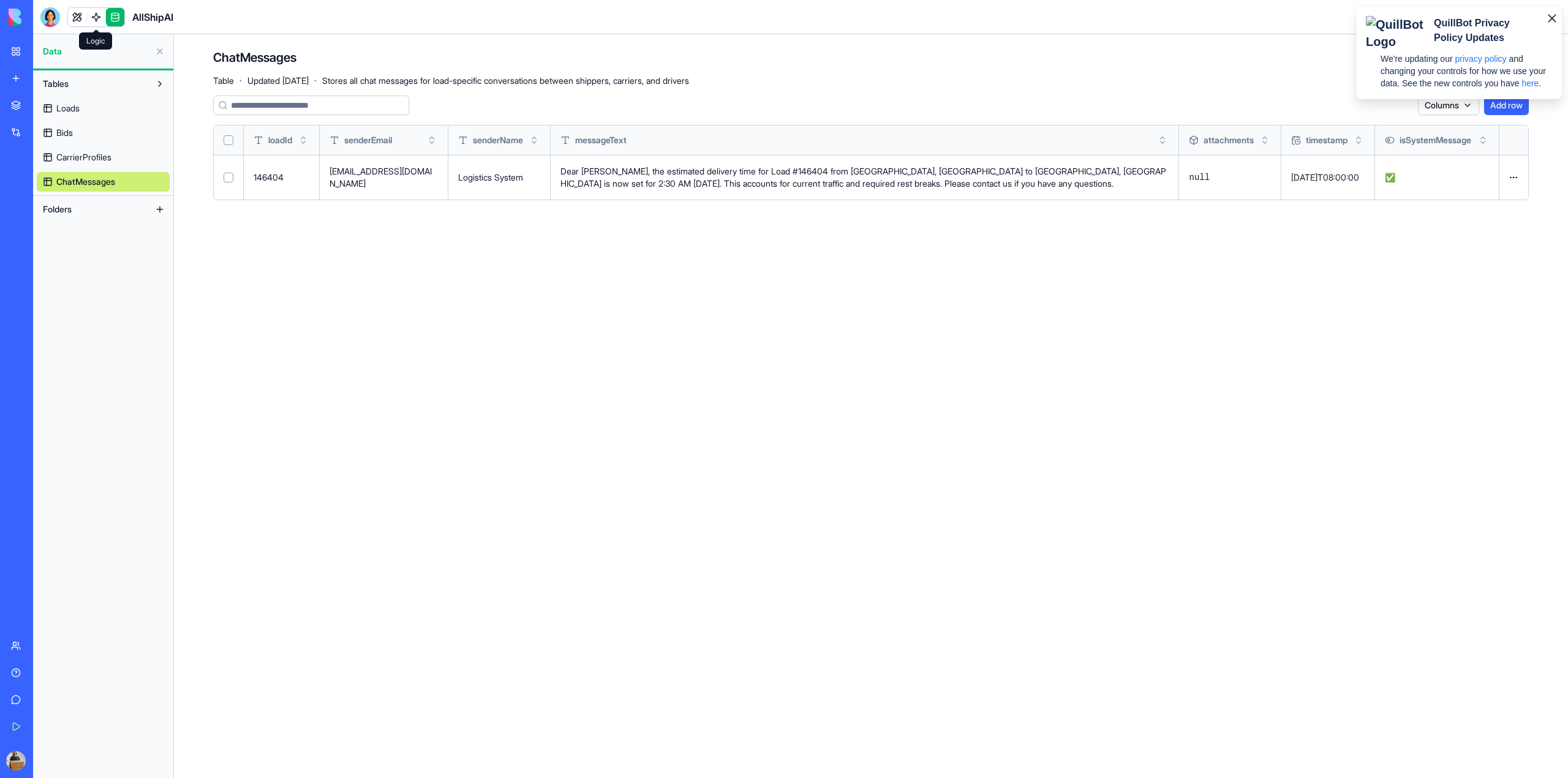
click at [92, 19] on link at bounding box center [96, 16] width 18 height 18
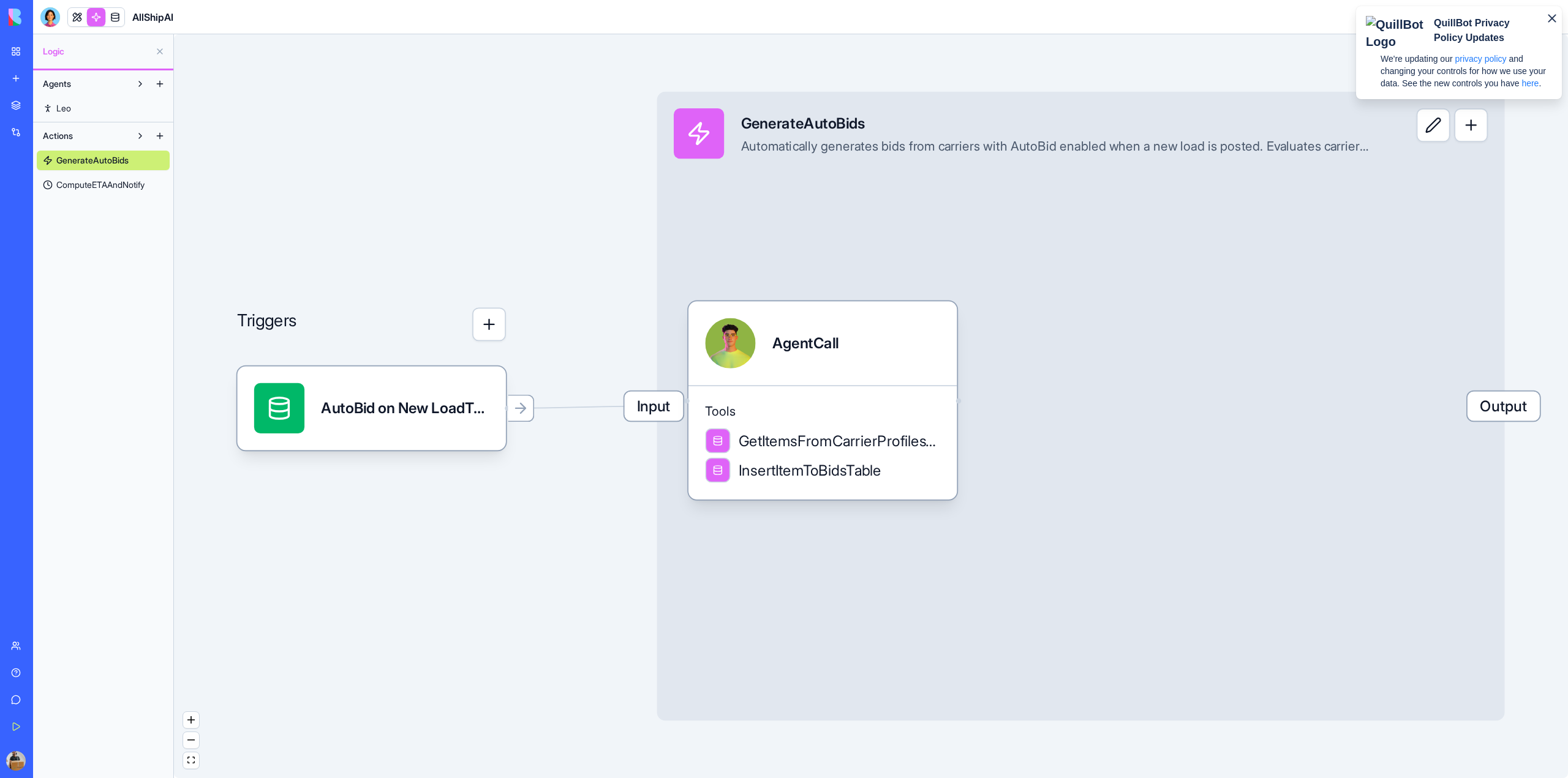
click at [133, 183] on span "ComputeETAAndNotify" at bounding box center [100, 185] width 88 height 12
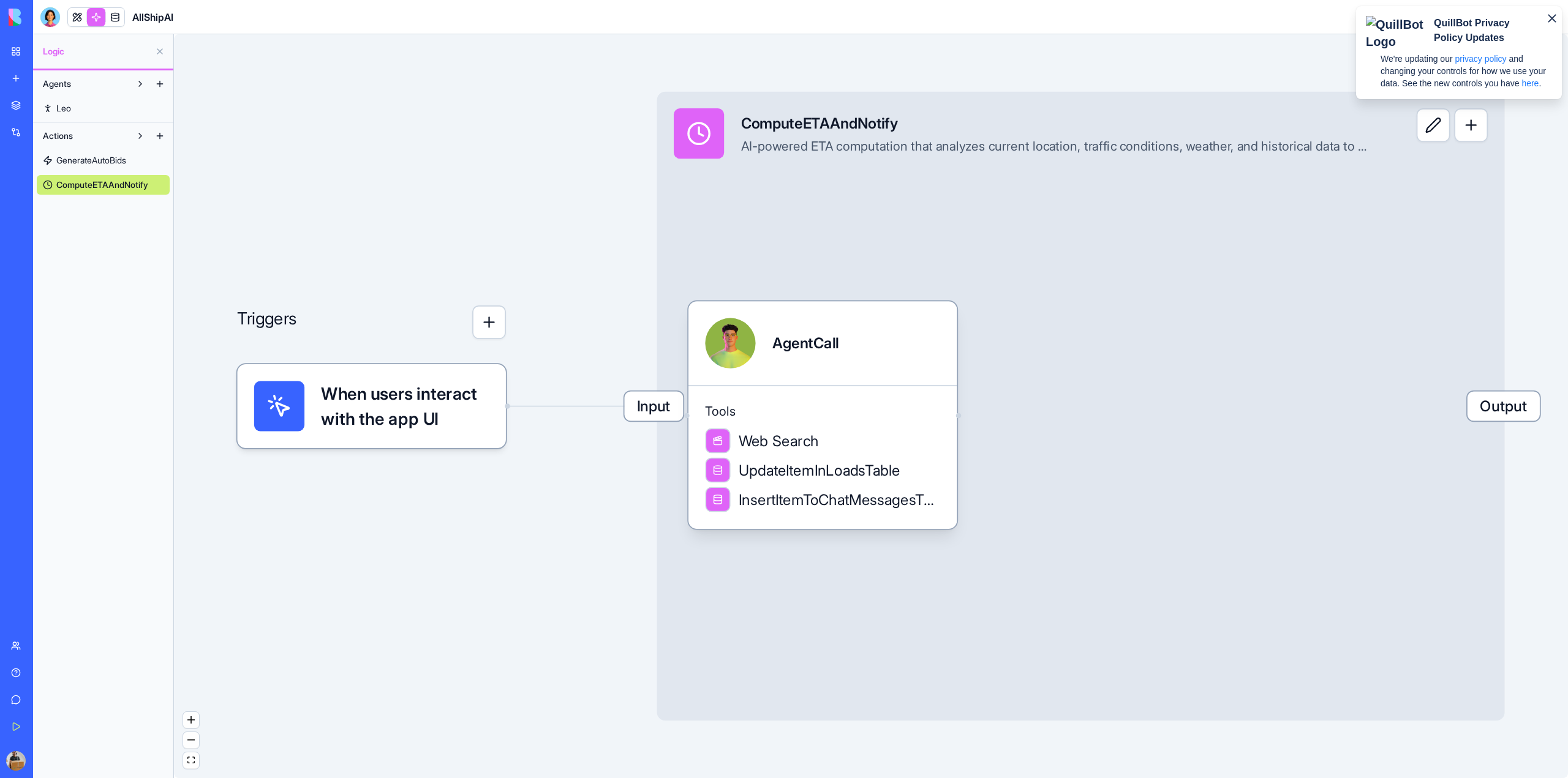
click at [324, 85] on div "Triggers When users interact with the app UI Input ComputeETAAndNotify AI-power…" at bounding box center [871, 406] width 1394 height 744
click at [81, 16] on link at bounding box center [76, 16] width 18 height 18
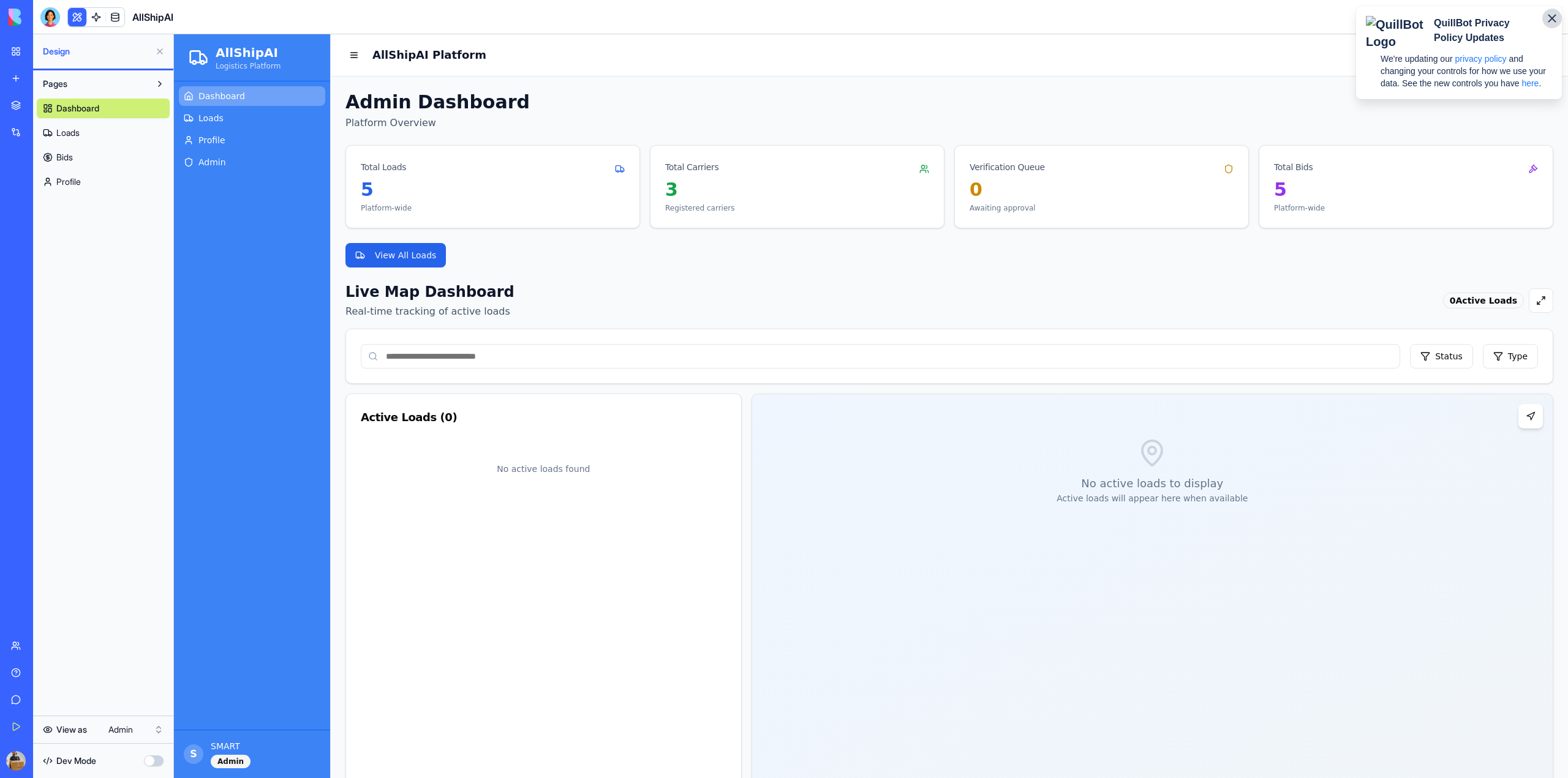
click at [1551, 23] on icon "button" at bounding box center [1552, 18] width 15 height 15
click at [1511, 19] on button "Invite & Share" at bounding box center [1520, 17] width 80 height 20
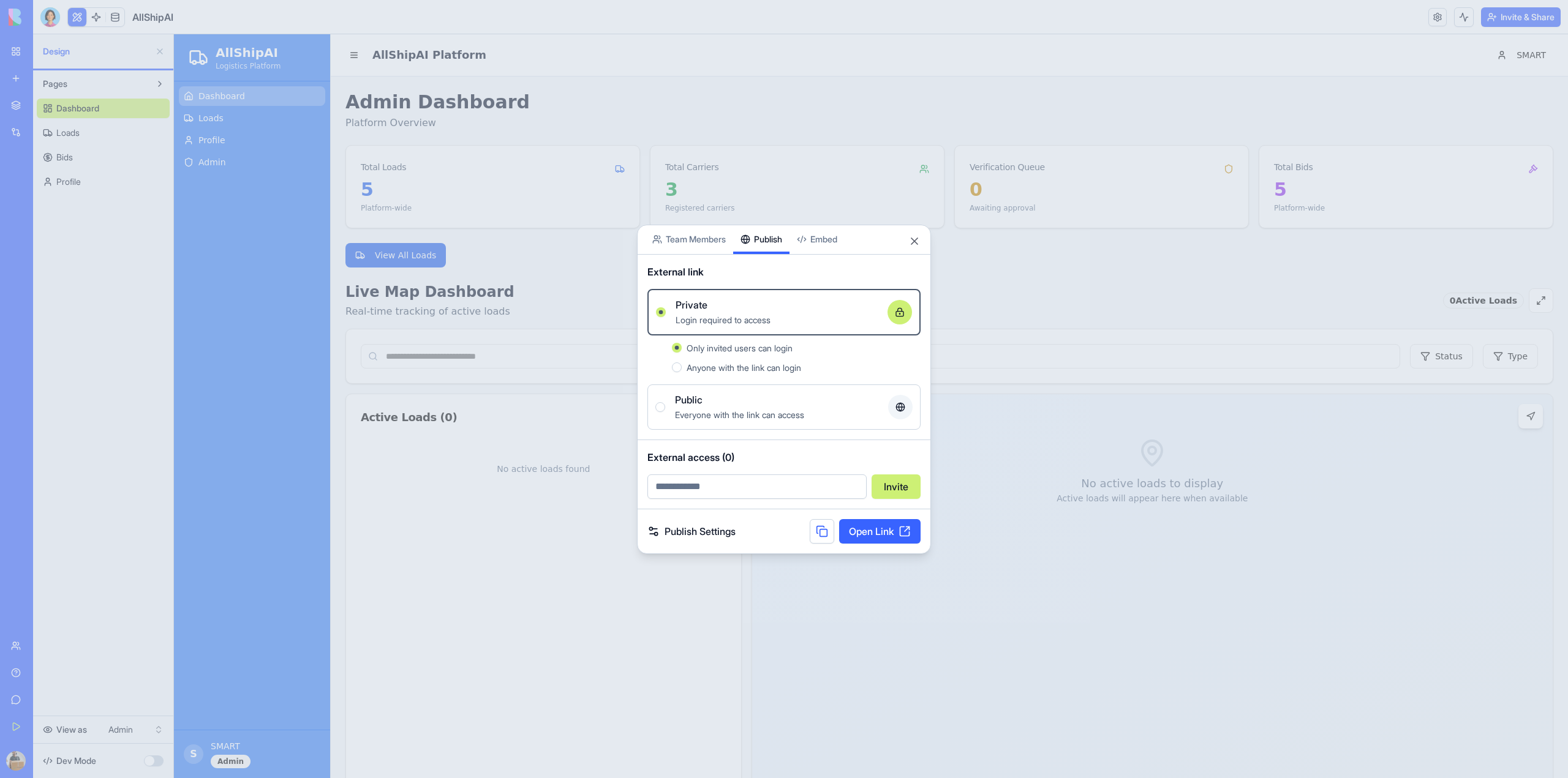
click at [694, 243] on body "My Workspace New app Marketplace Integrations Recent AllShipAI AI Logo Generato…" at bounding box center [784, 389] width 1568 height 778
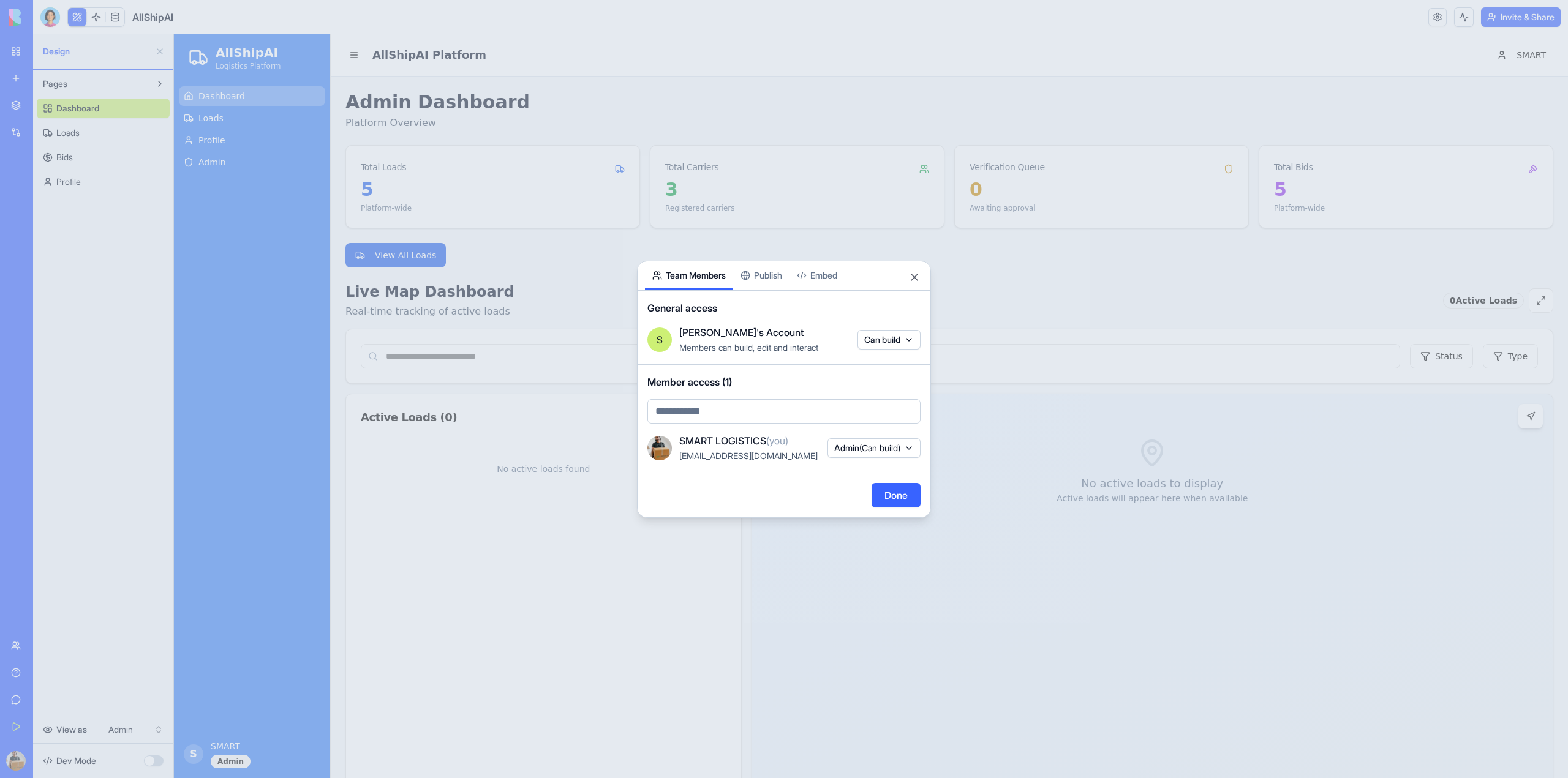
click at [764, 416] on body "My Workspace New app Marketplace Integrations Recent AllShipAI AI Logo Generato…" at bounding box center [784, 389] width 1568 height 778
type input "***"
